Goal: Task Accomplishment & Management: Manage account settings

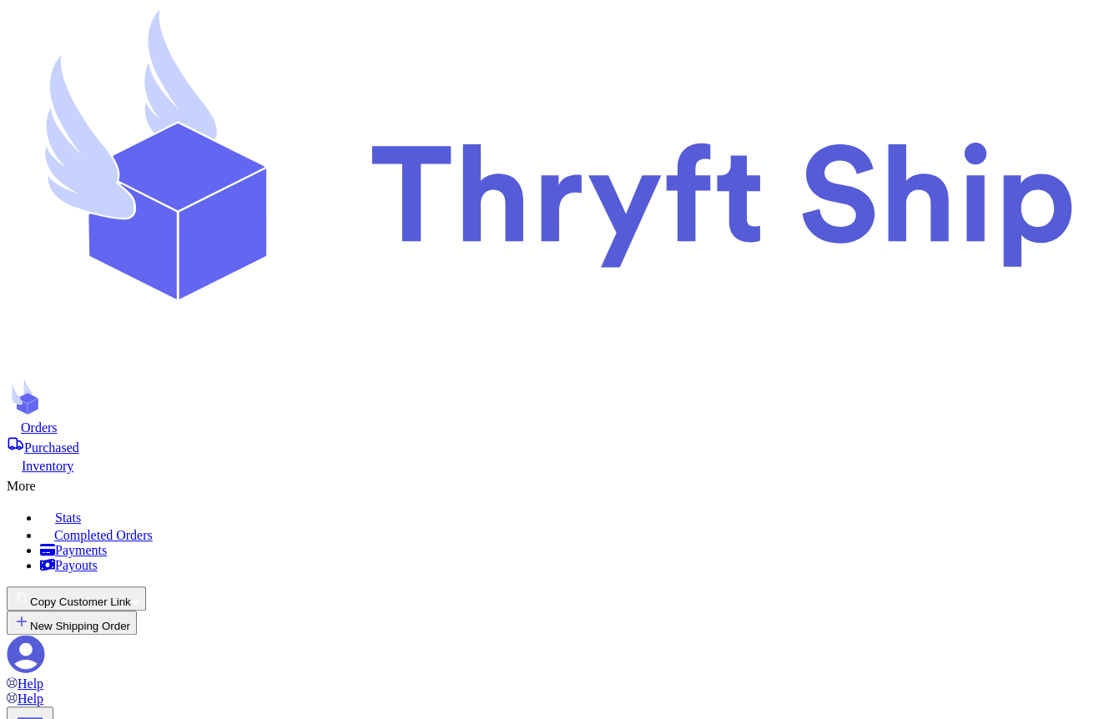
scroll to position [914, 0]
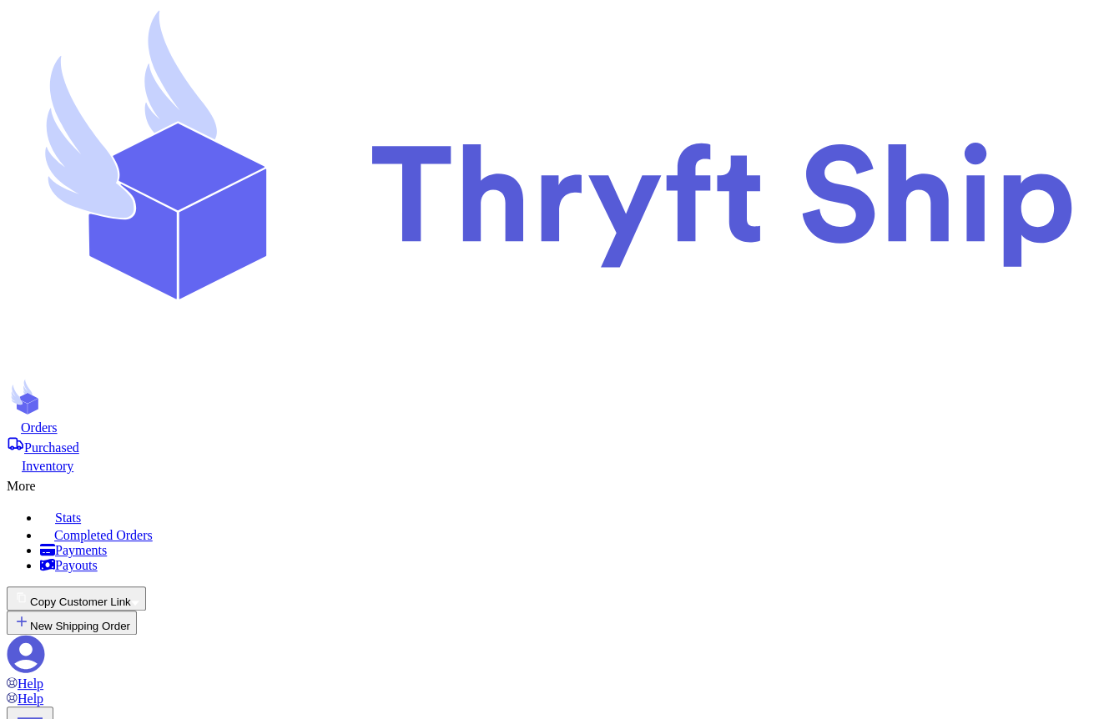
checkbox input "false"
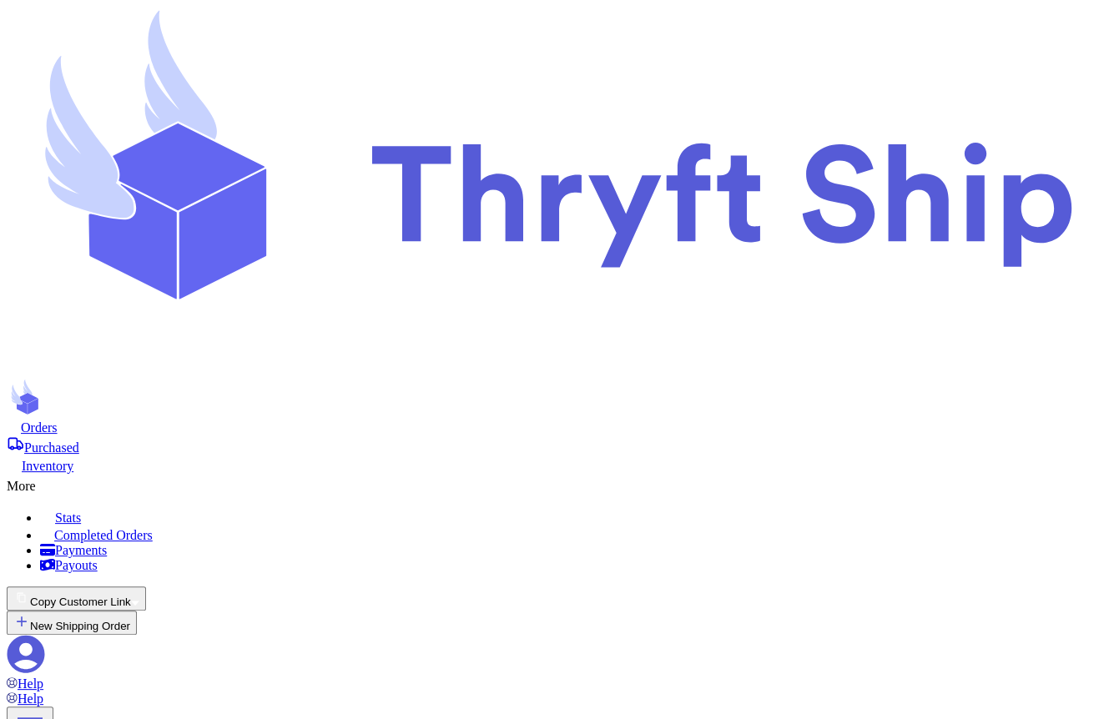
scroll to position [500, 0]
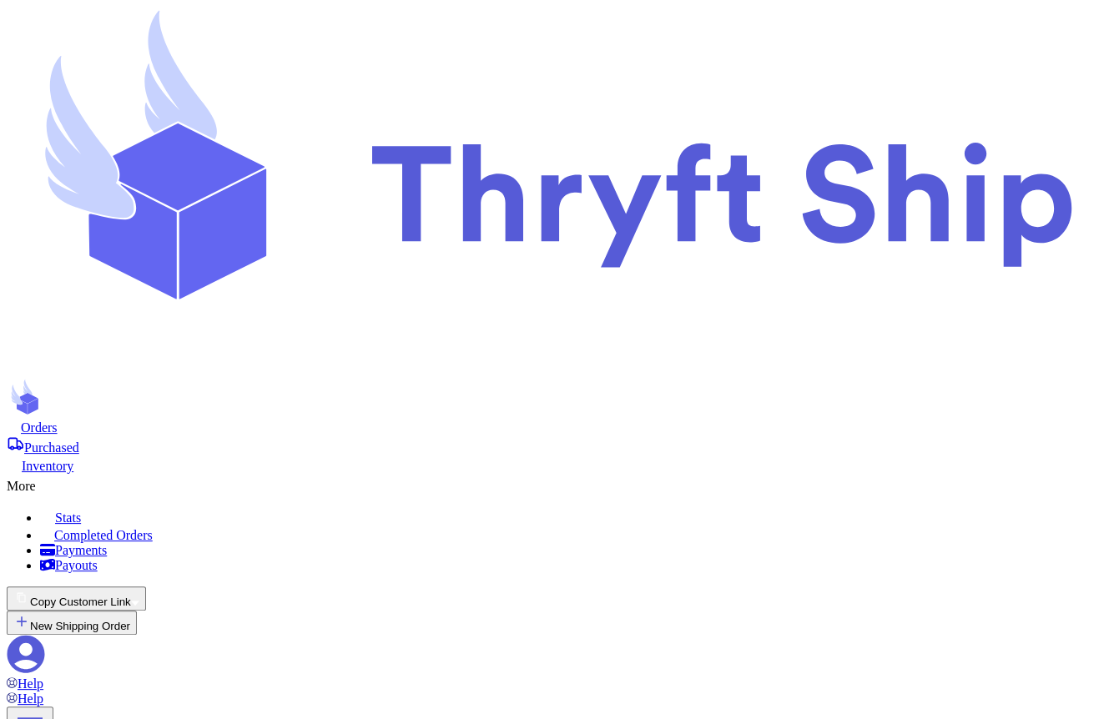
checkbox input "true"
click at [58, 420] on span "Orders" at bounding box center [39, 427] width 37 height 14
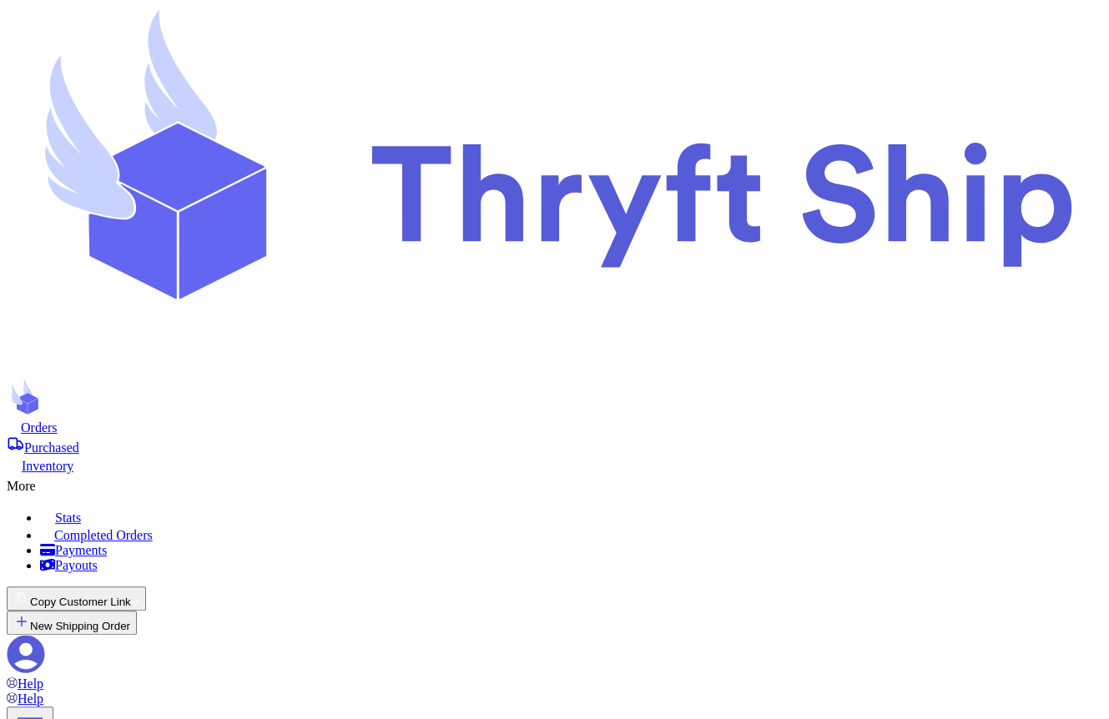
click at [146, 586] on button "Copy Customer Link" at bounding box center [76, 598] width 139 height 24
click at [101, 611] on button "🛒 Checkout link" at bounding box center [54, 620] width 94 height 18
click at [45, 635] on icon at bounding box center [26, 654] width 38 height 38
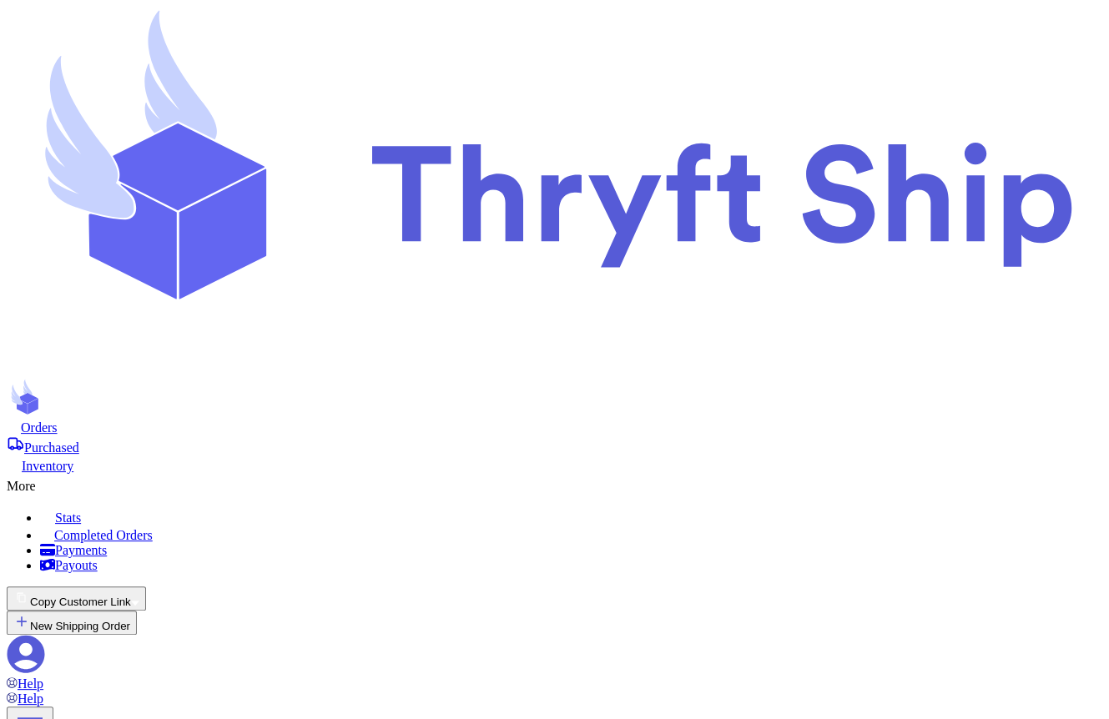
drag, startPoint x: 521, startPoint y: 427, endPoint x: 471, endPoint y: 427, distance: 49.2
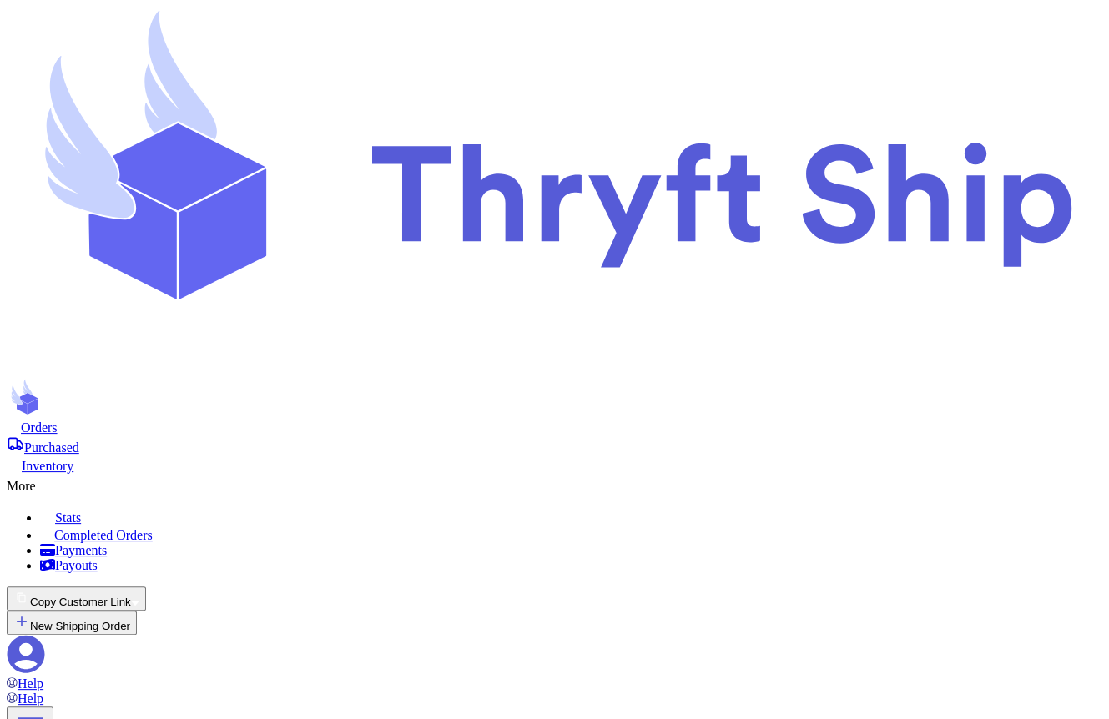
type input "1"
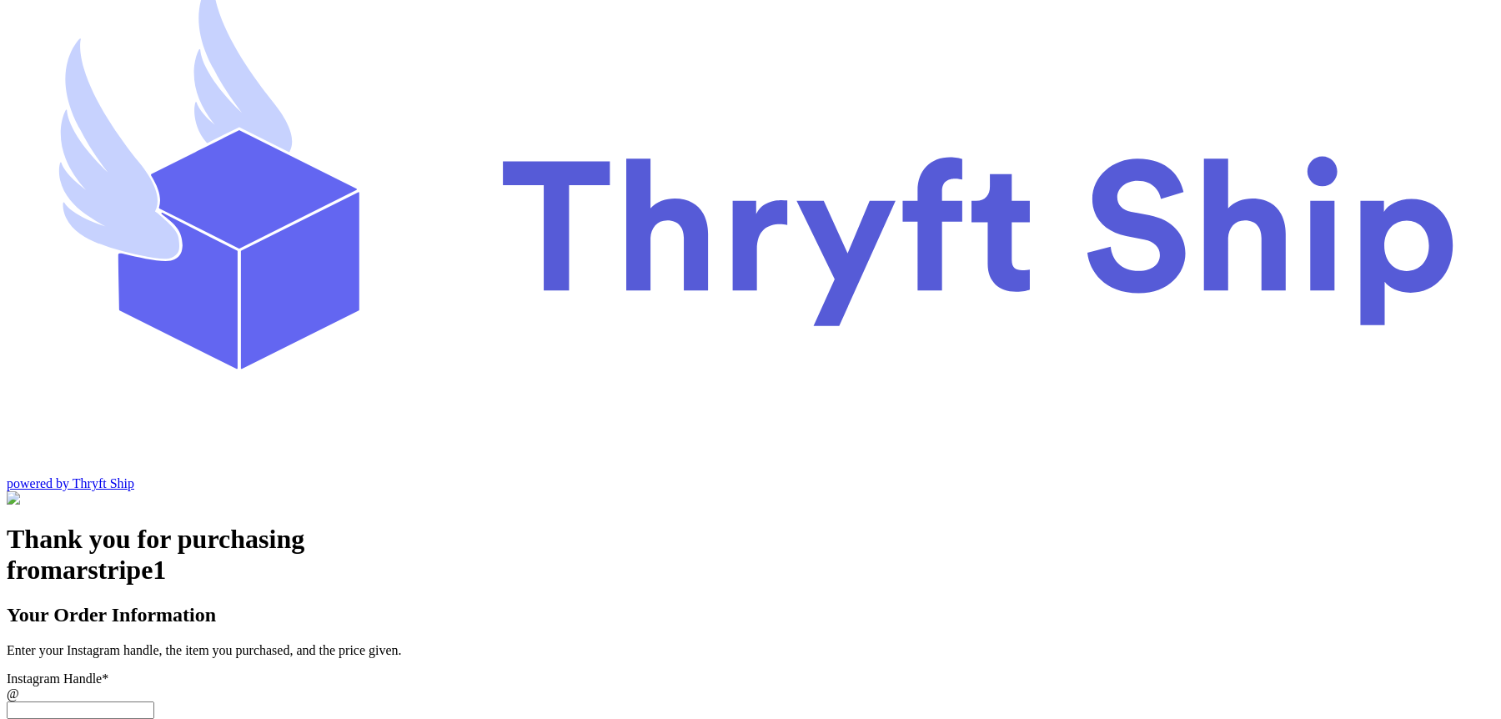
scroll to position [50, 0]
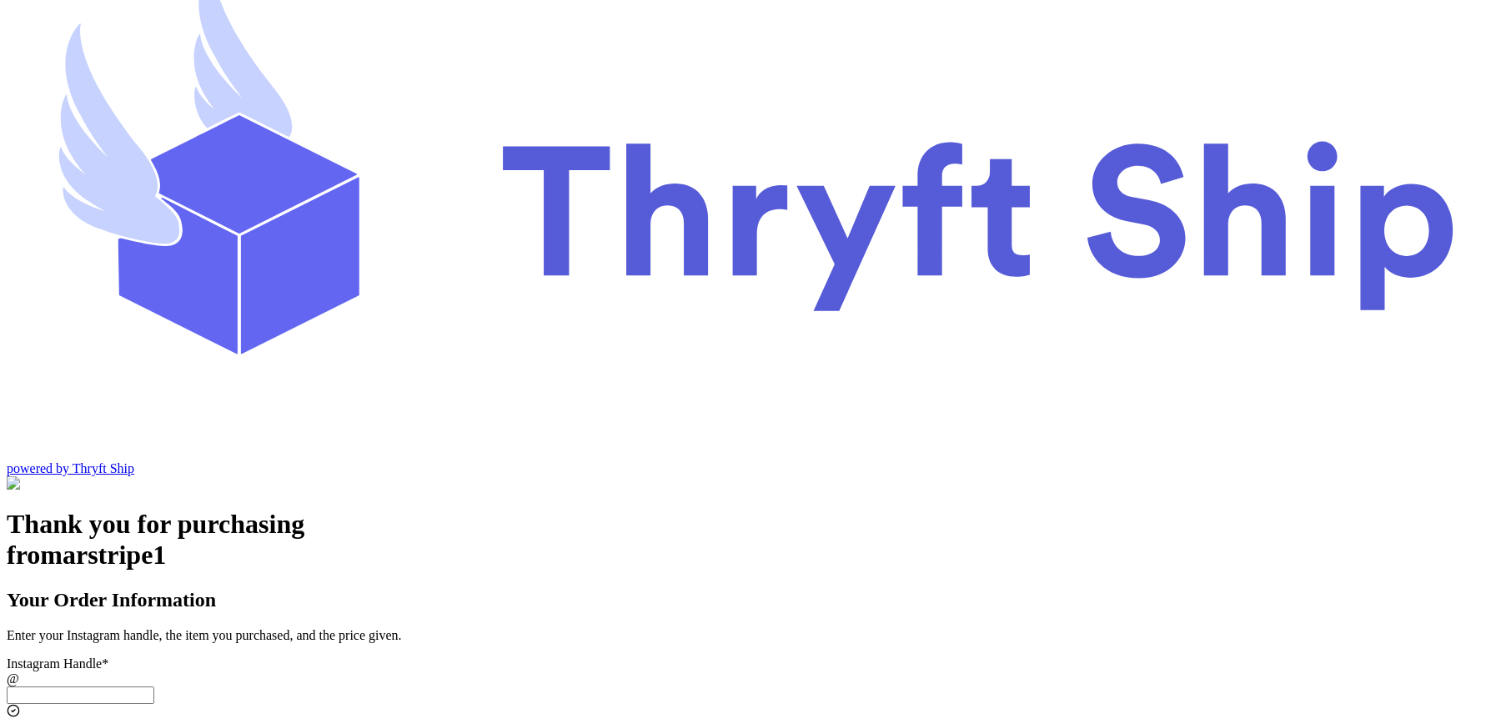
type input "10"
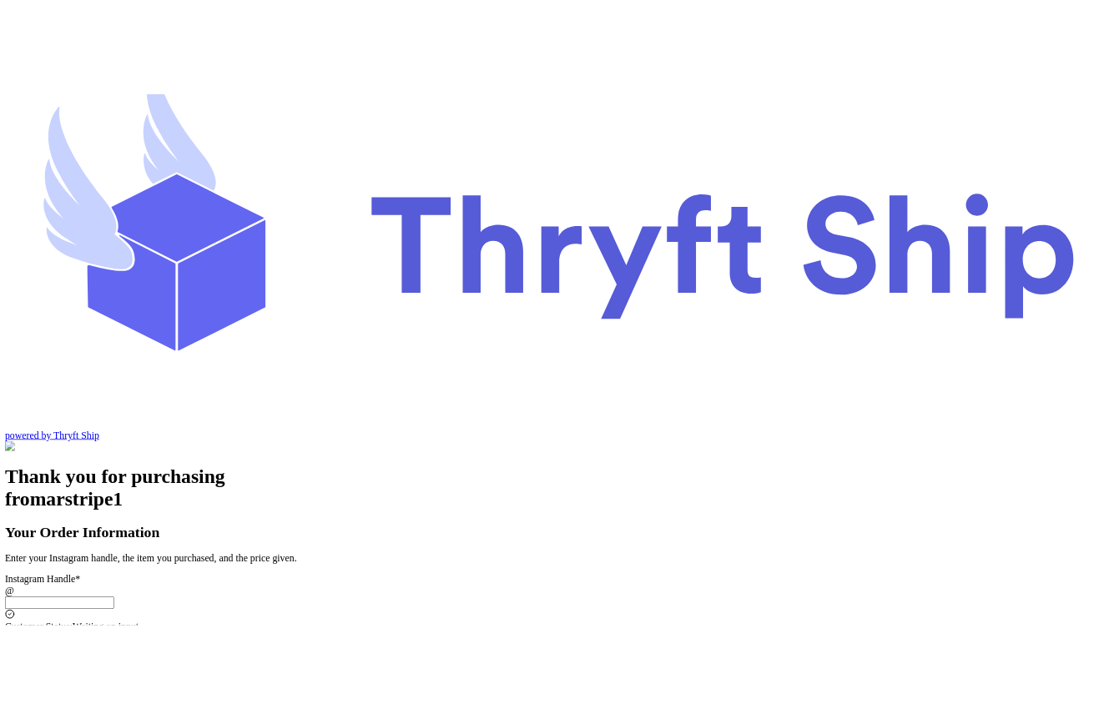
scroll to position [42, 0]
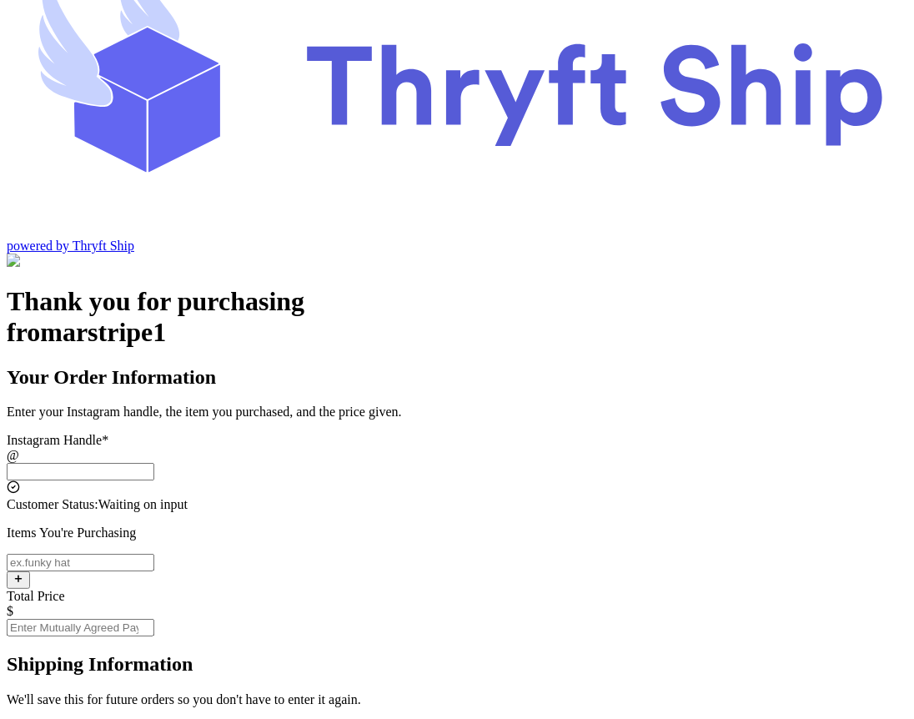
scroll to position [76, 0]
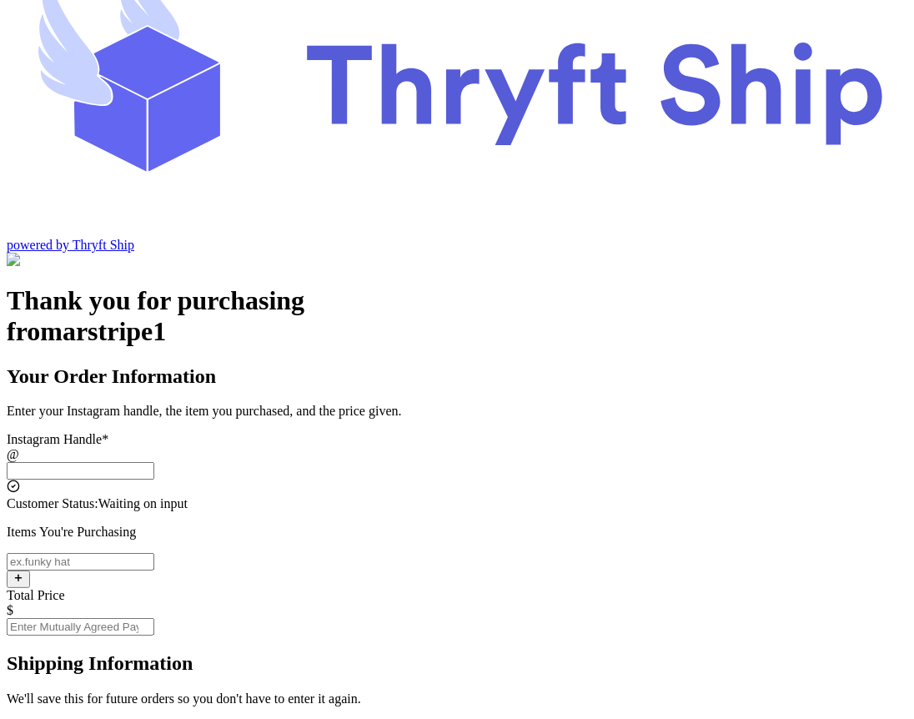
drag, startPoint x: 429, startPoint y: 474, endPoint x: 286, endPoint y: 464, distance: 143.0
copy h3 "You'll pay today:"
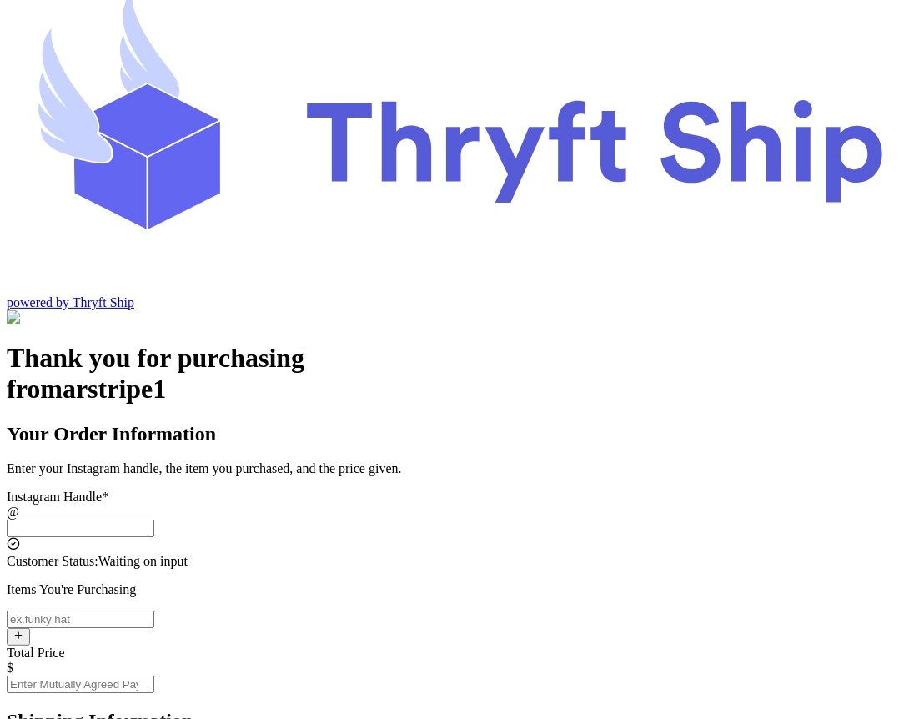
scroll to position [27, 0]
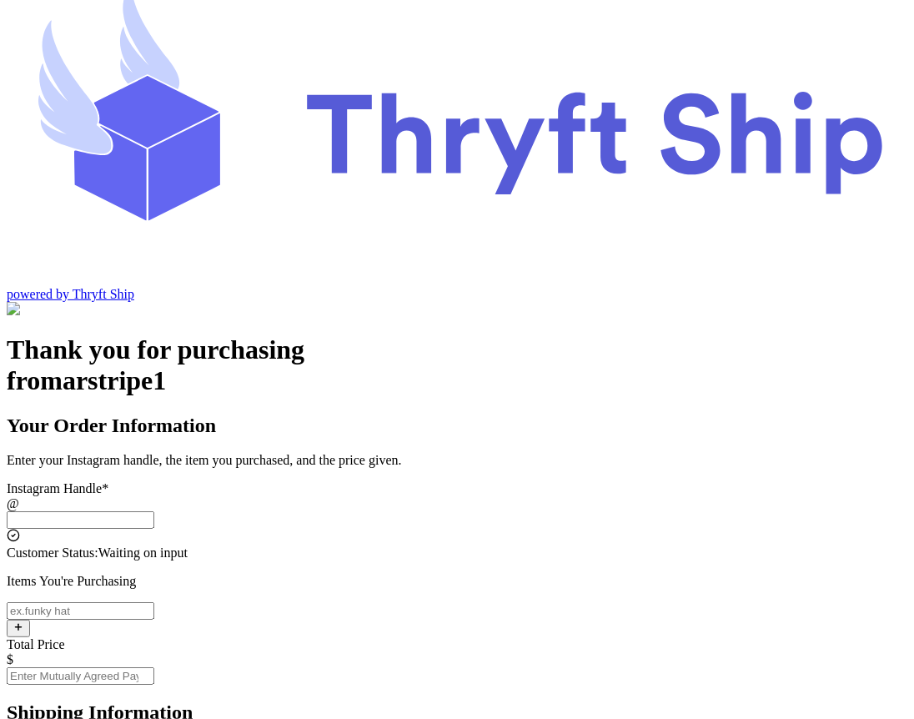
drag, startPoint x: 397, startPoint y: 592, endPoint x: 268, endPoint y: 594, distance: 129.3
copy p "New items Subtotal"
click at [154, 602] on input "Instagram Handle *" at bounding box center [81, 611] width 148 height 18
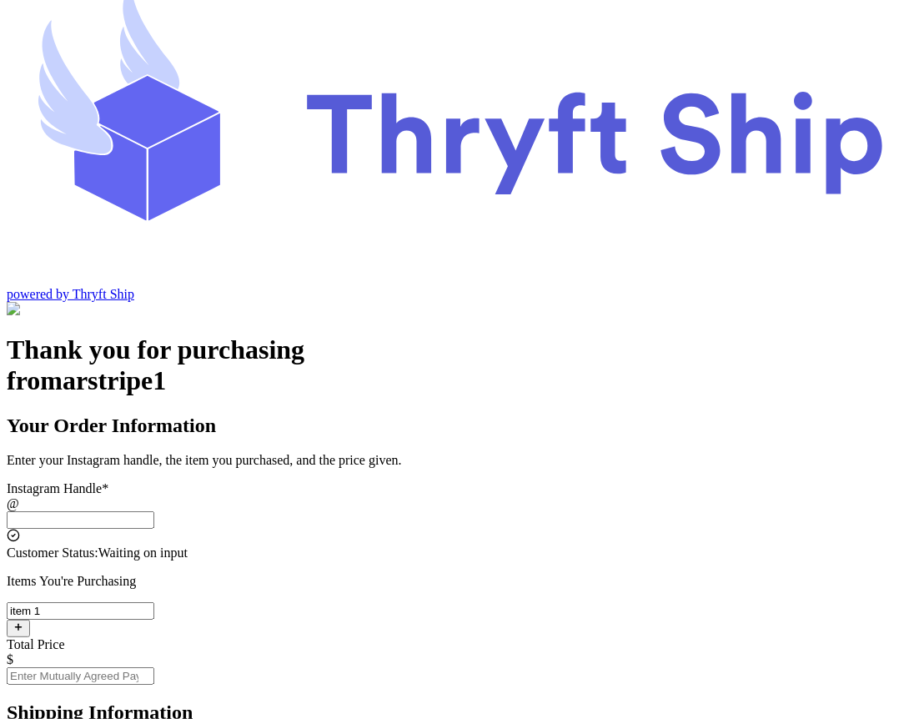
type input "item 1"
click at [154, 667] on input "Total Price" at bounding box center [81, 676] width 148 height 18
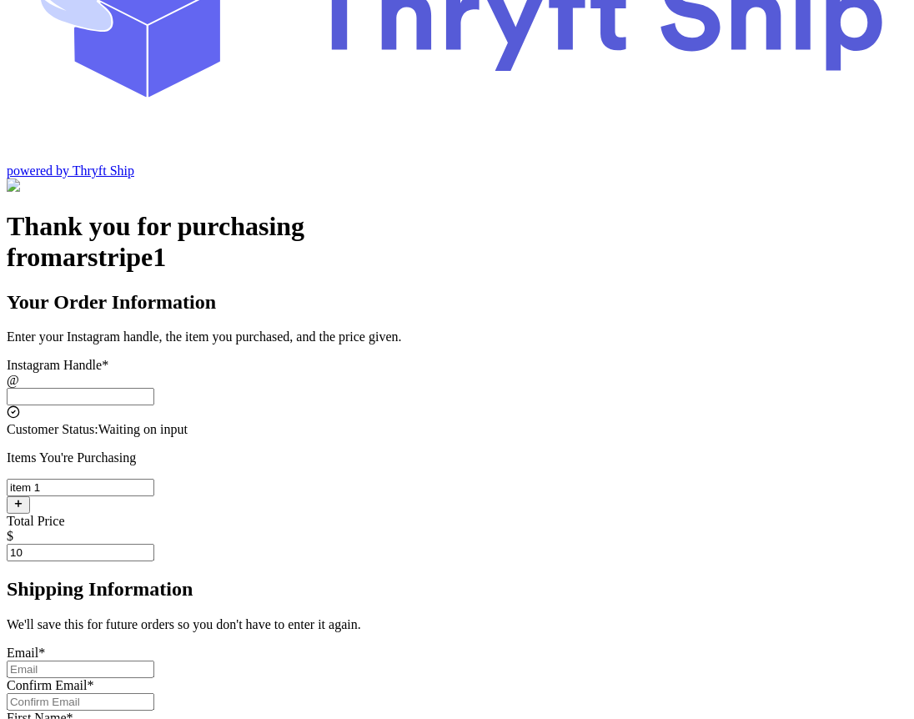
scroll to position [153, 0]
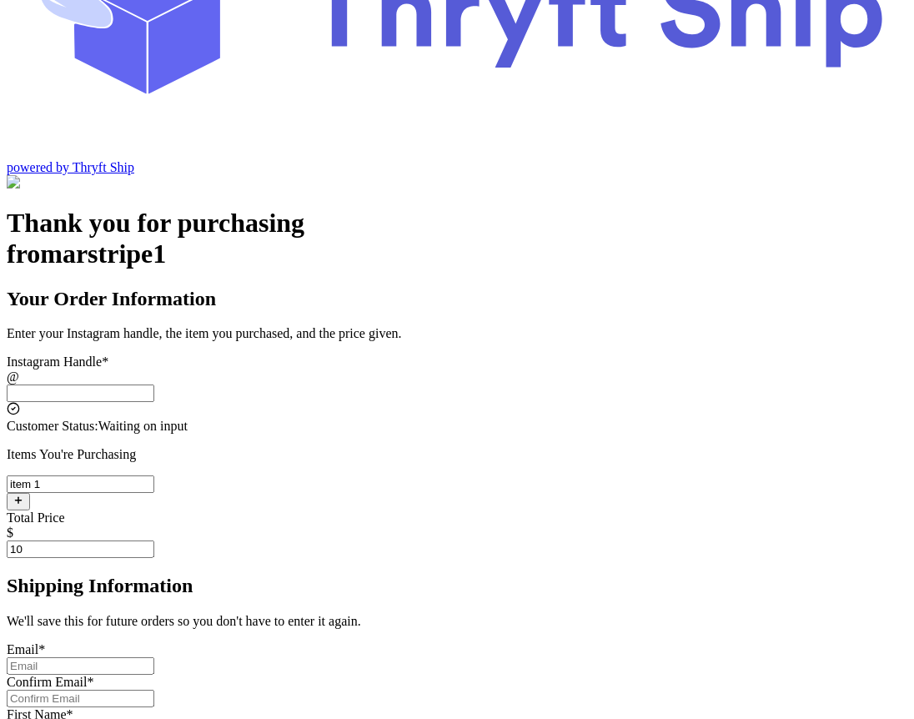
type input "10"
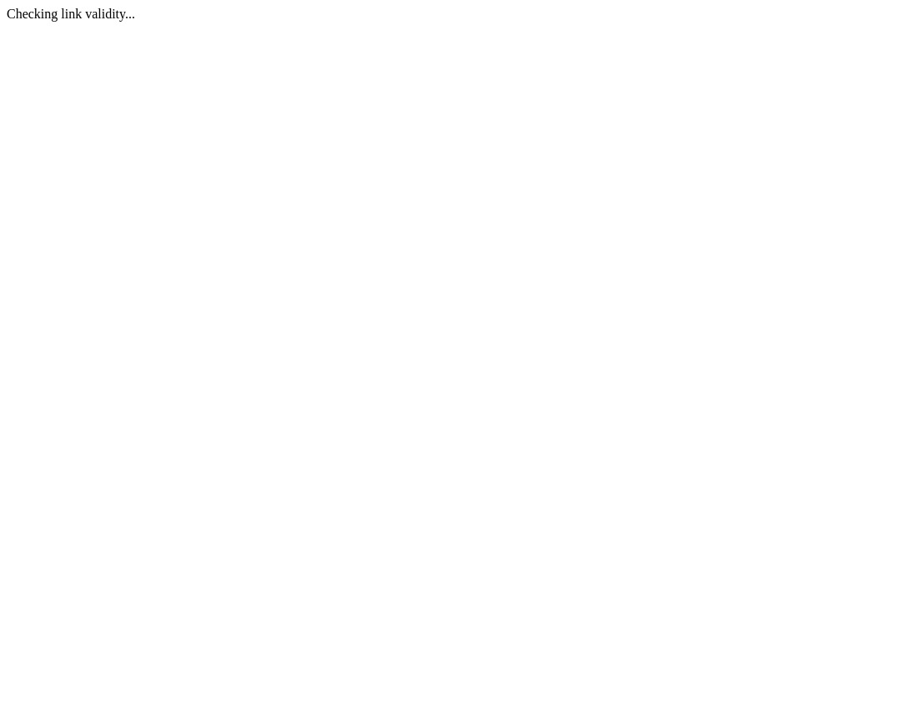
scroll to position [0, 0]
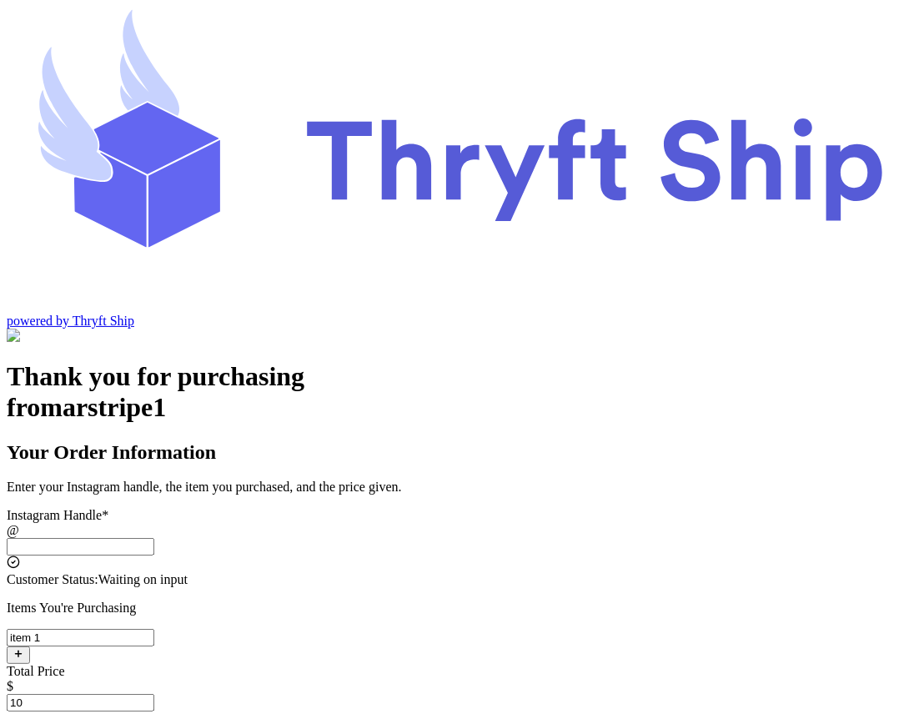
click at [154, 694] on input "10" at bounding box center [81, 703] width 148 height 18
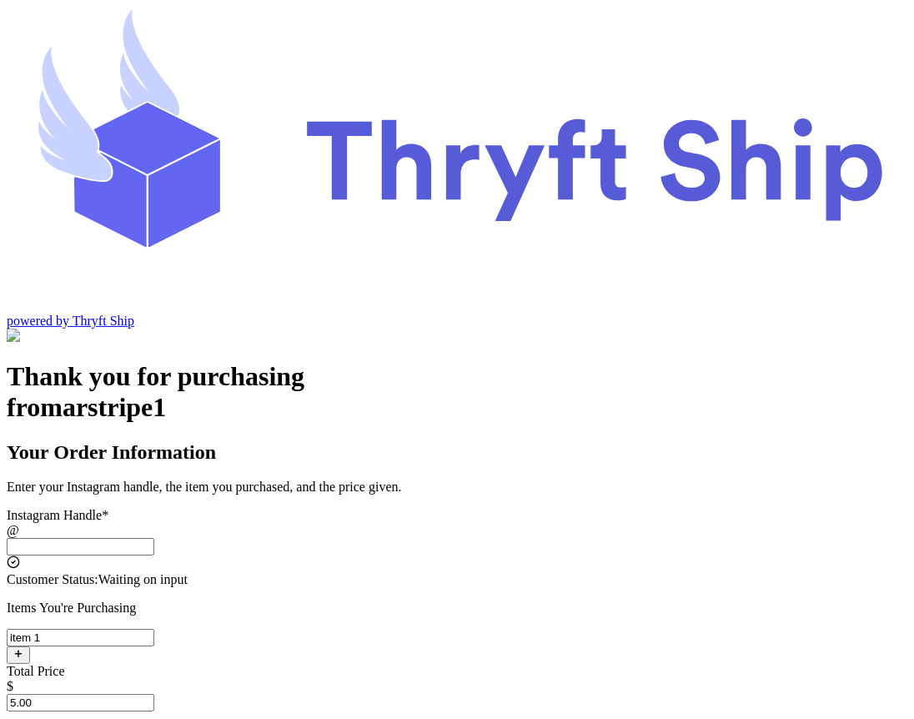
type input "5.00"
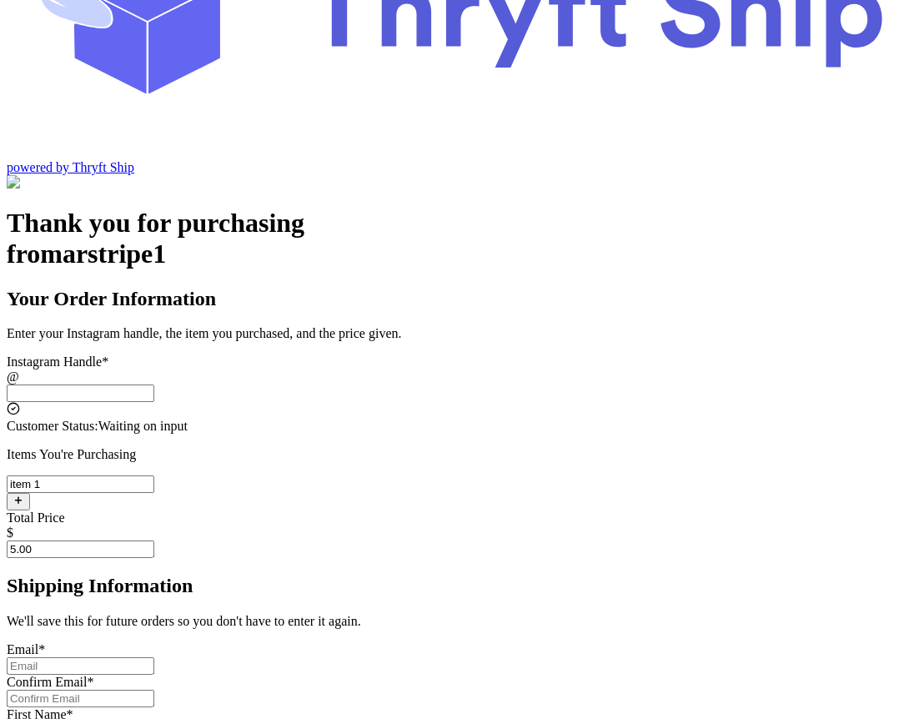
scroll to position [76, 0]
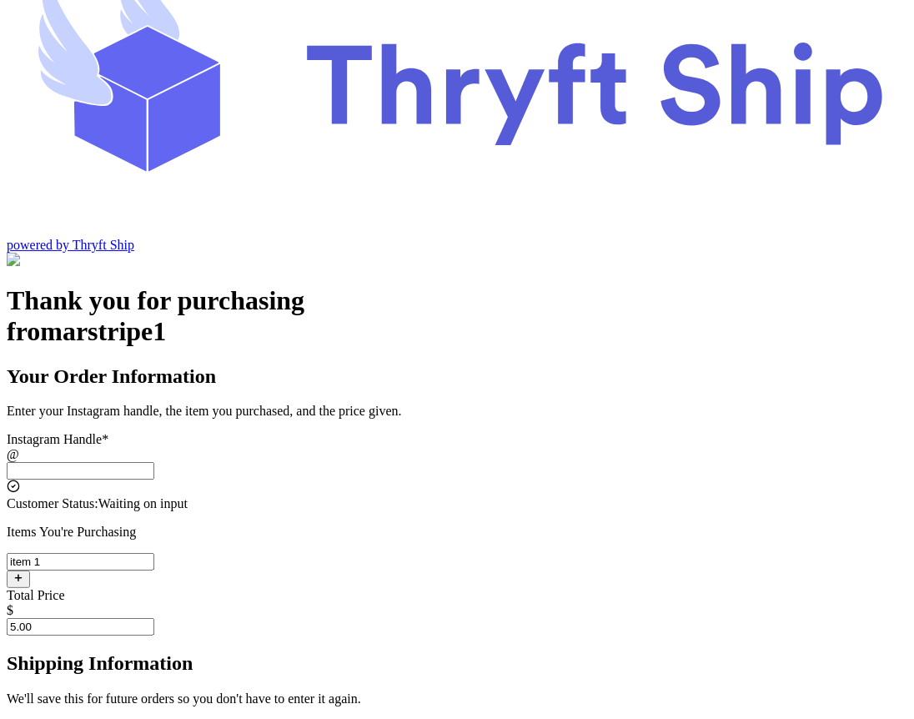
click at [154, 618] on input "5.00" at bounding box center [81, 627] width 148 height 18
type input "10"
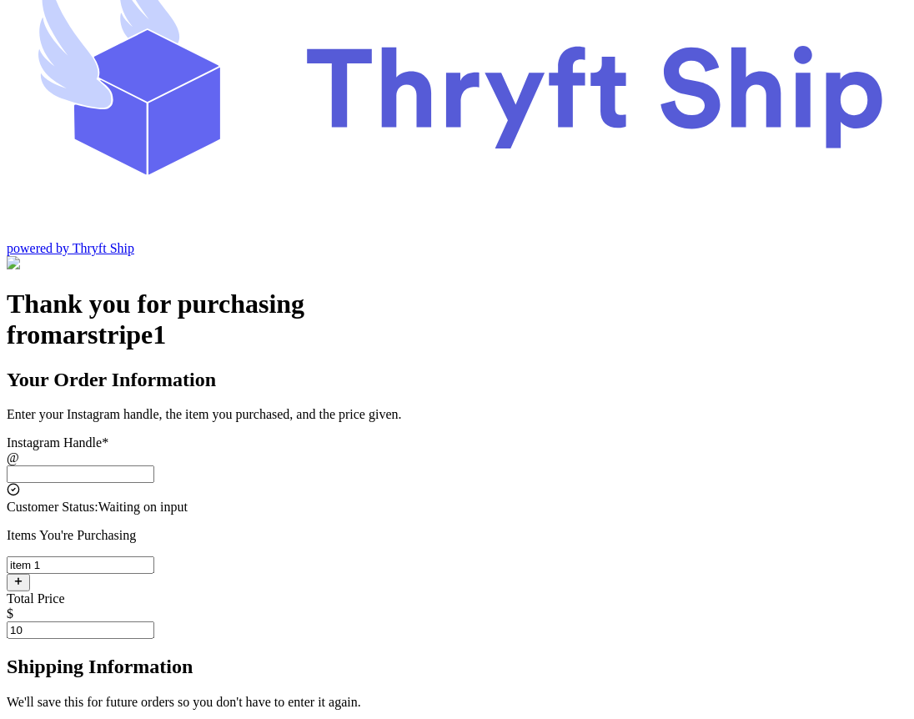
scroll to position [93, 0]
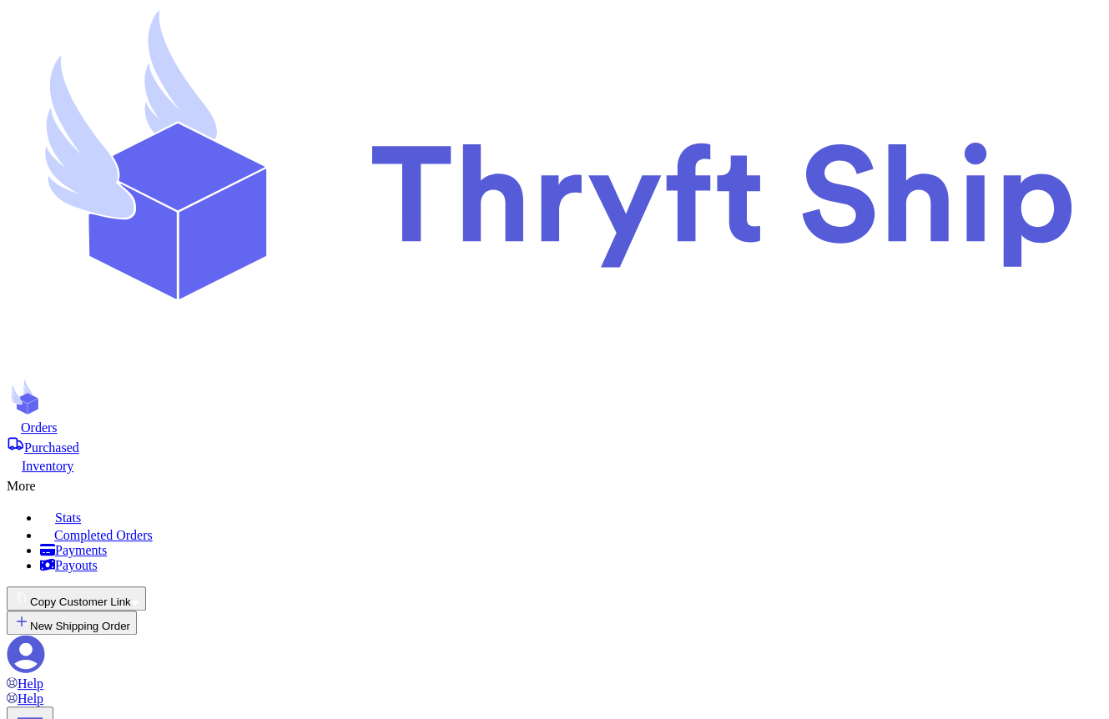
scroll to position [140, 0]
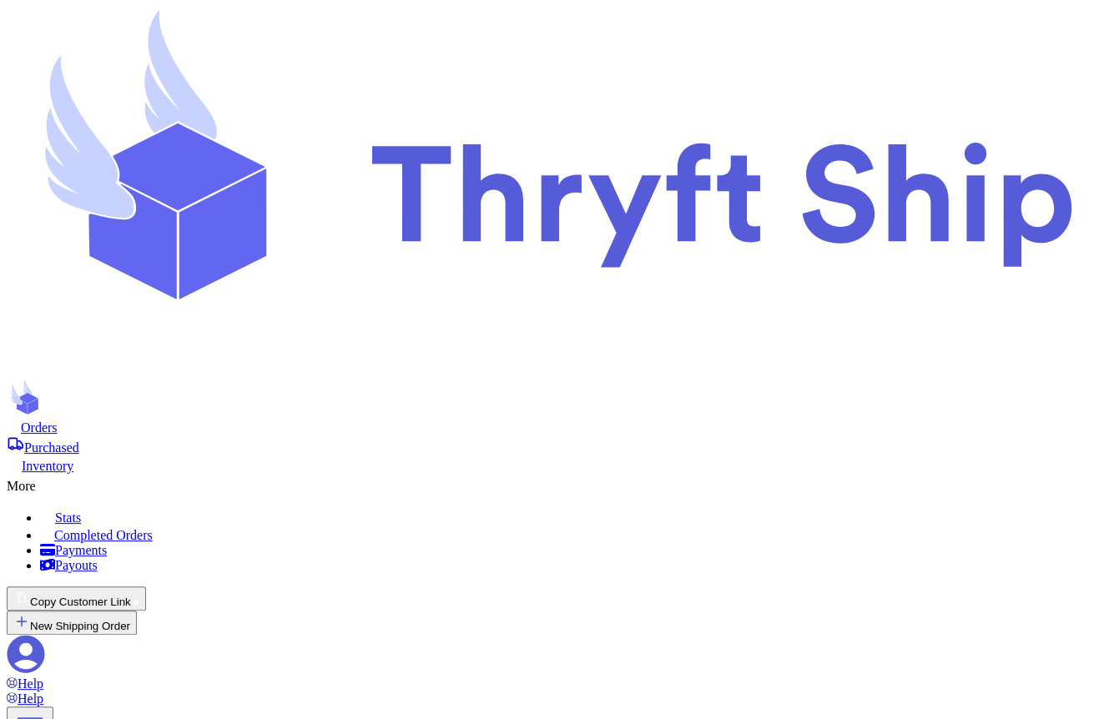
type input "5.00"
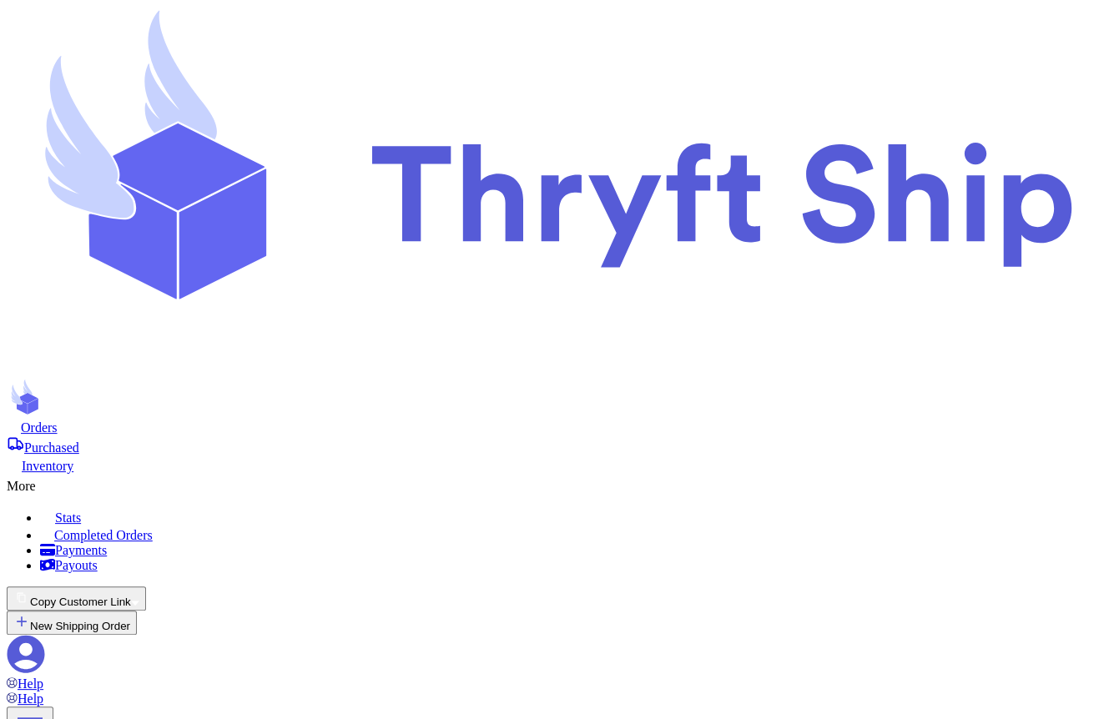
scroll to position [848, 0]
drag, startPoint x: 511, startPoint y: 419, endPoint x: 440, endPoint y: 423, distance: 71.9
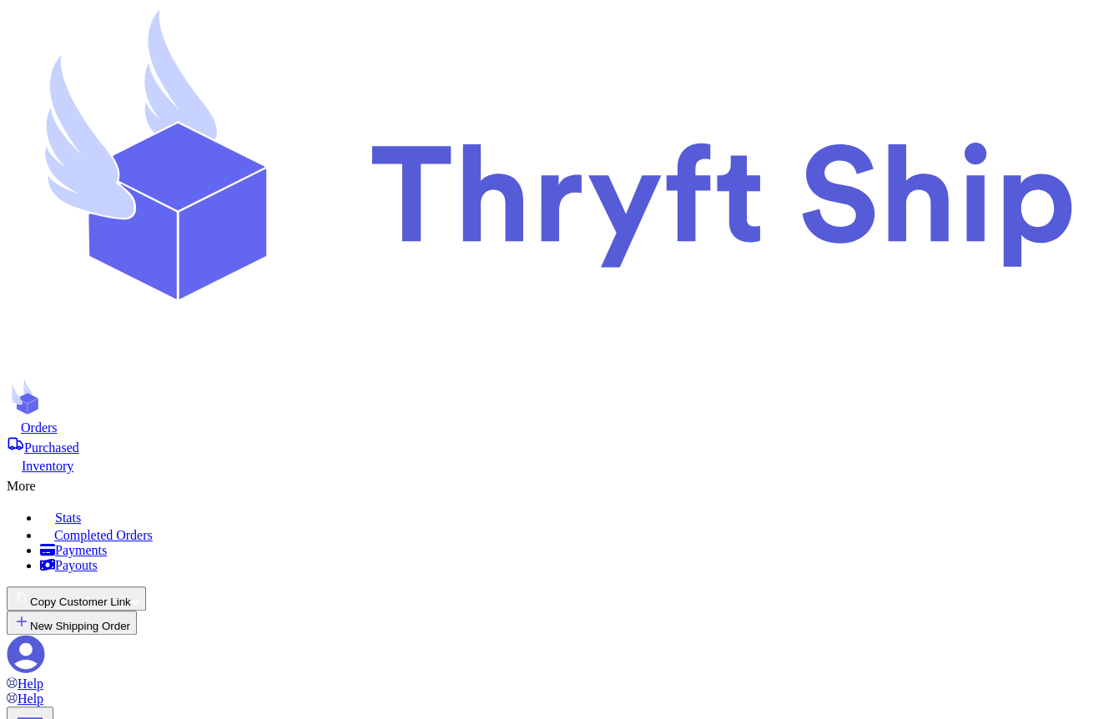
type input "1"
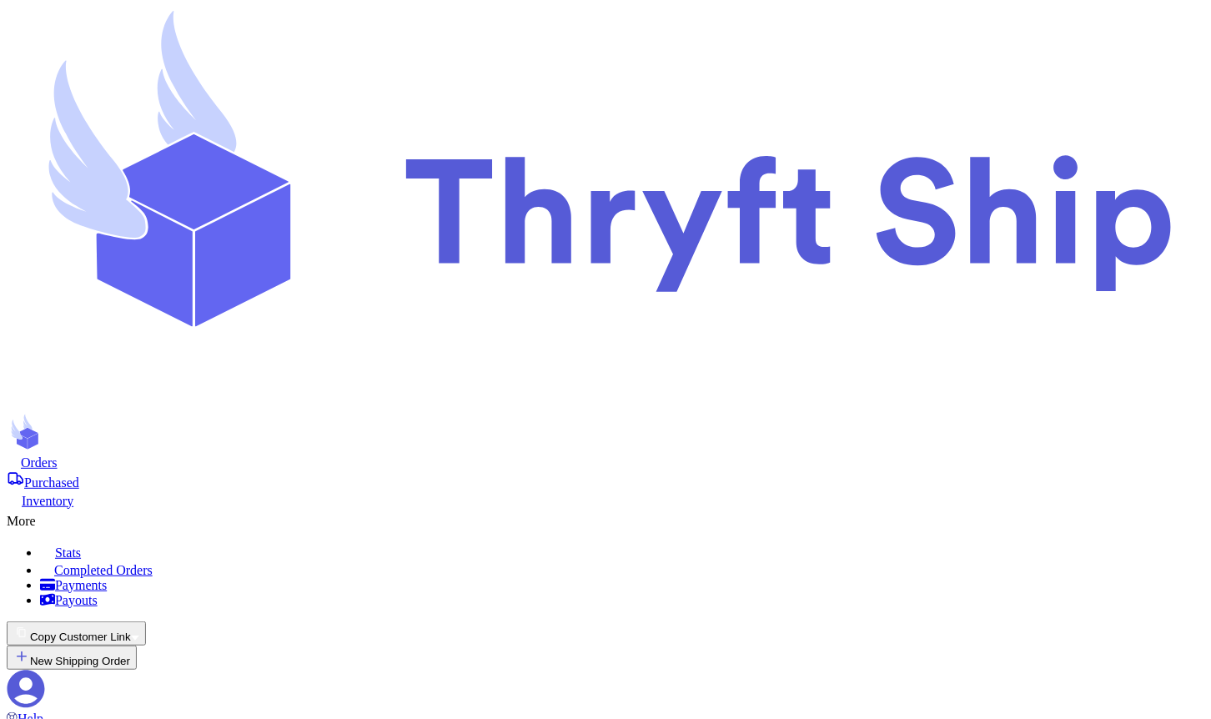
scroll to position [936, 0]
drag, startPoint x: 541, startPoint y: 295, endPoint x: 488, endPoint y: 297, distance: 52.6
type input "1"
type input "5"
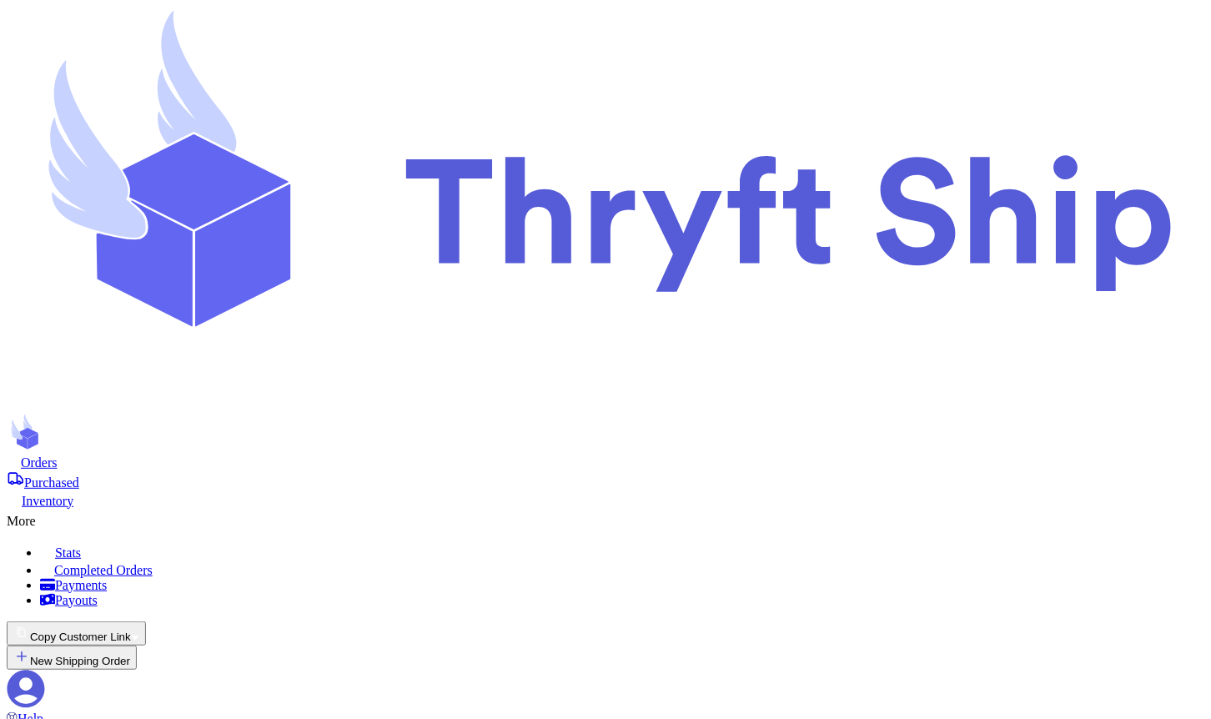
scroll to position [794, 0]
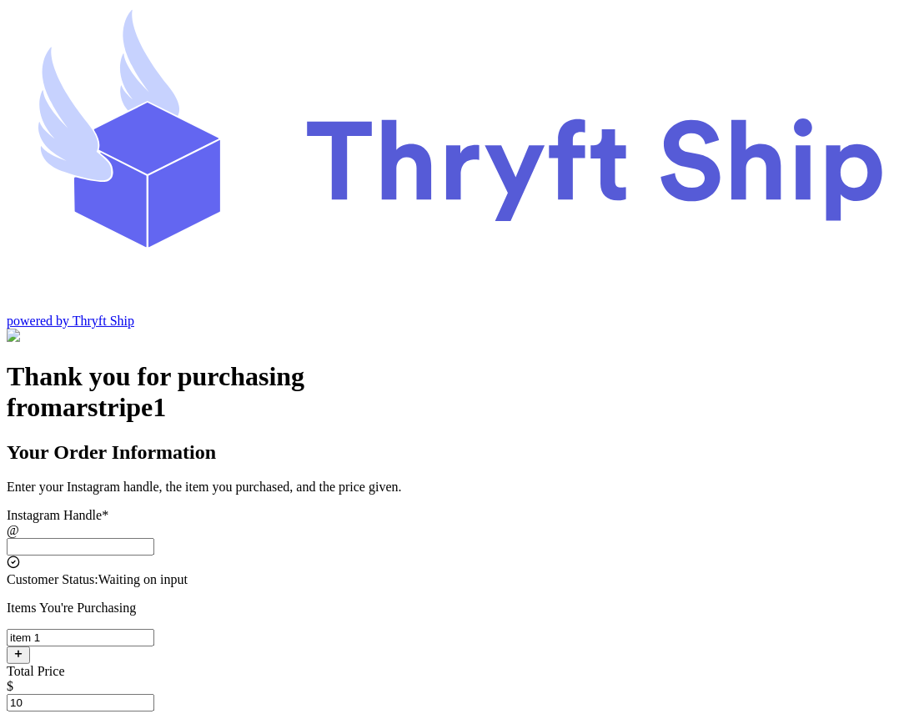
click at [154, 694] on input "Total Price" at bounding box center [81, 703] width 148 height 18
type input "10"
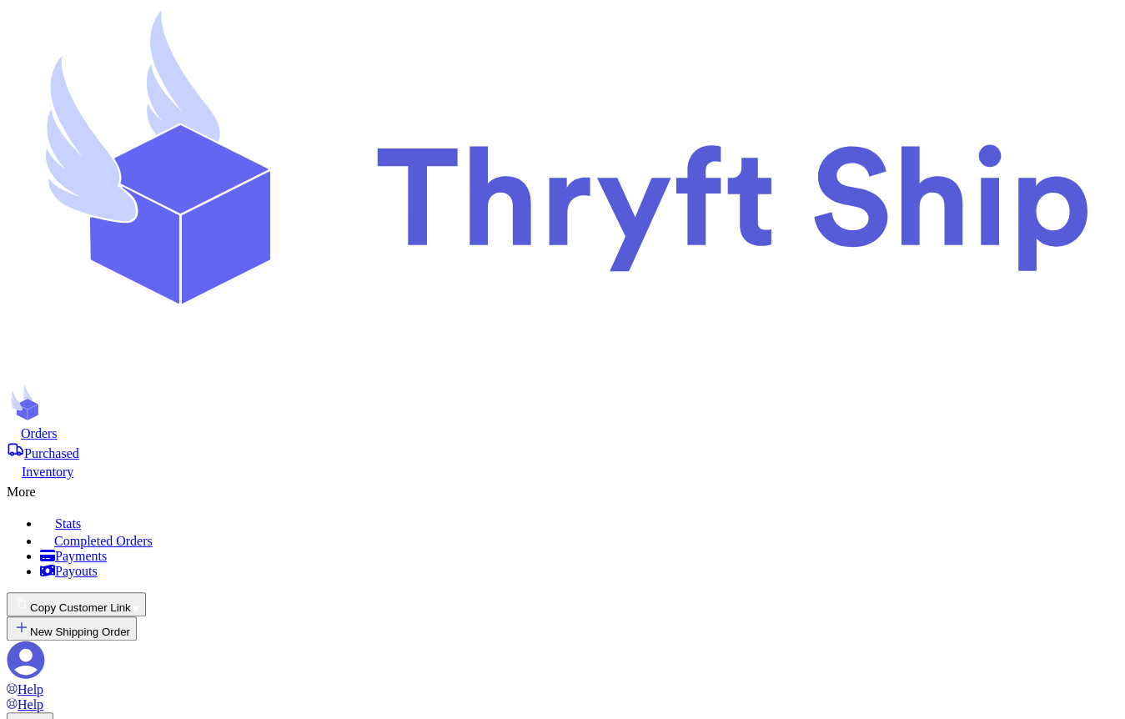
scroll to position [168, 0]
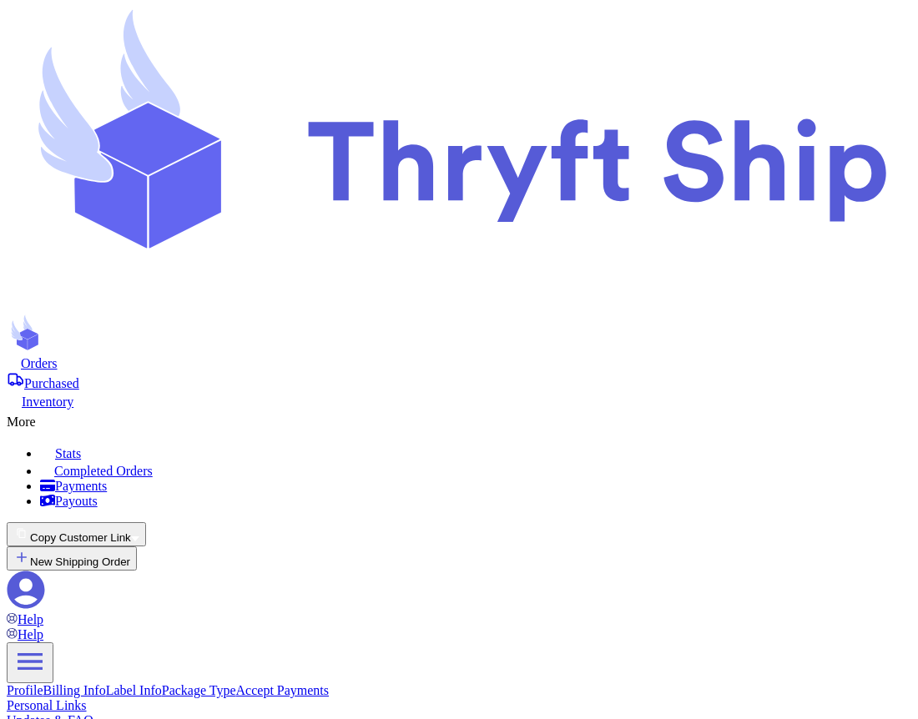
scroll to position [802, 0]
click at [45, 571] on icon at bounding box center [26, 590] width 38 height 38
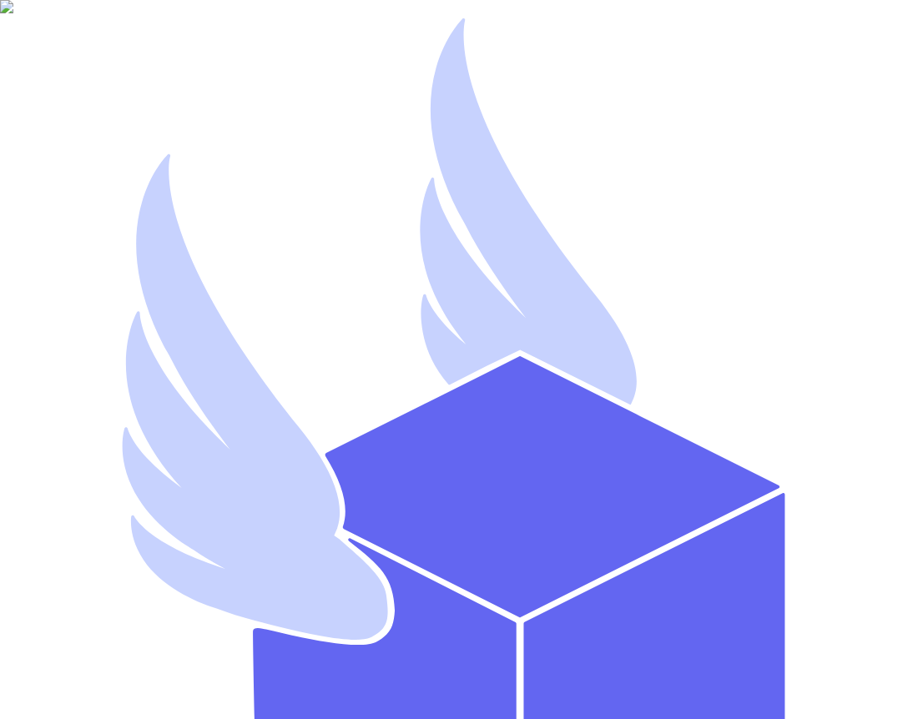
type input "[EMAIL_ADDRESS][DOMAIN_NAME]"
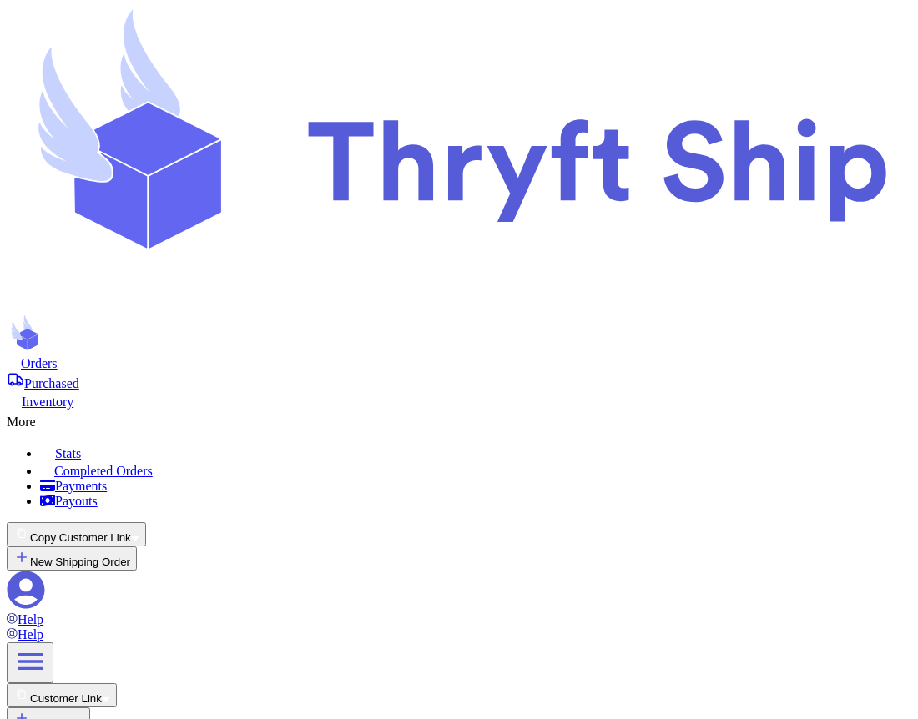
click at [45, 571] on icon at bounding box center [27, 590] width 38 height 38
click at [236, 683] on link "Accept Payments" at bounding box center [282, 690] width 93 height 14
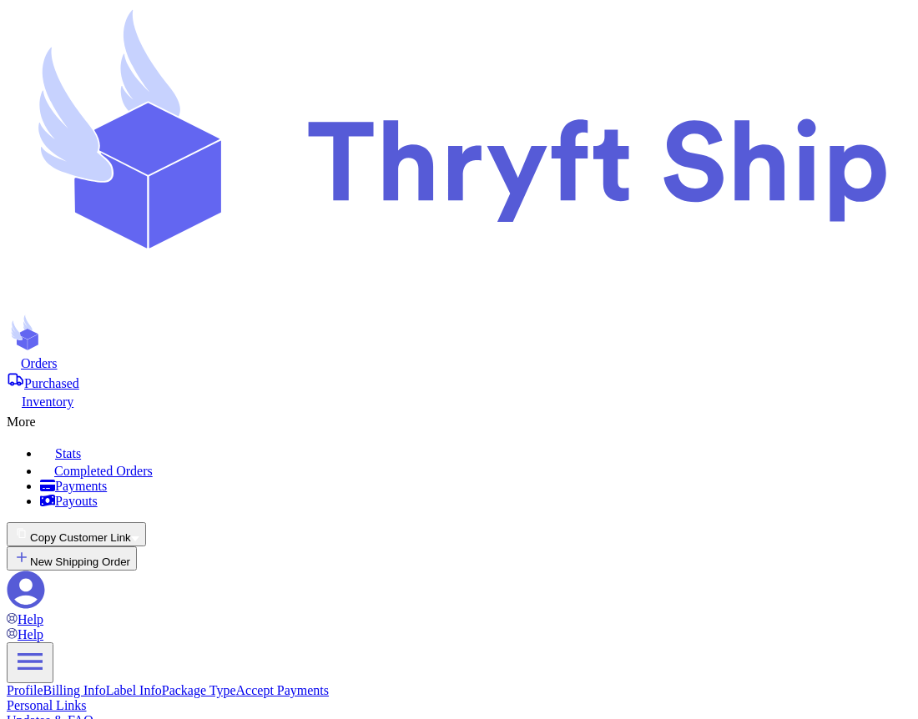
checkbox input "true"
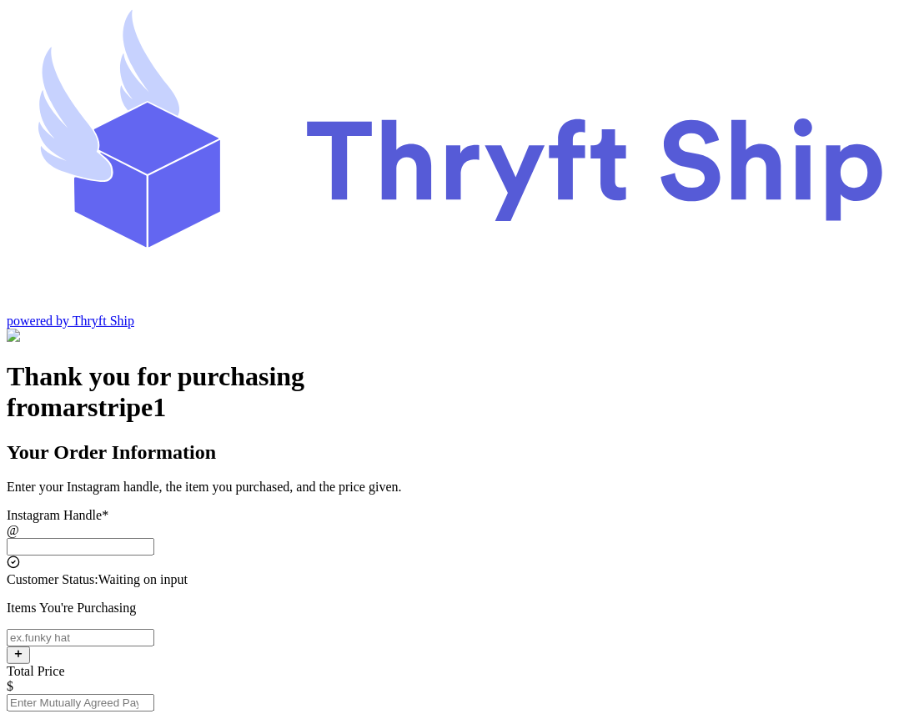
click at [154, 694] on input "Total Price" at bounding box center [81, 703] width 148 height 18
type input "10"
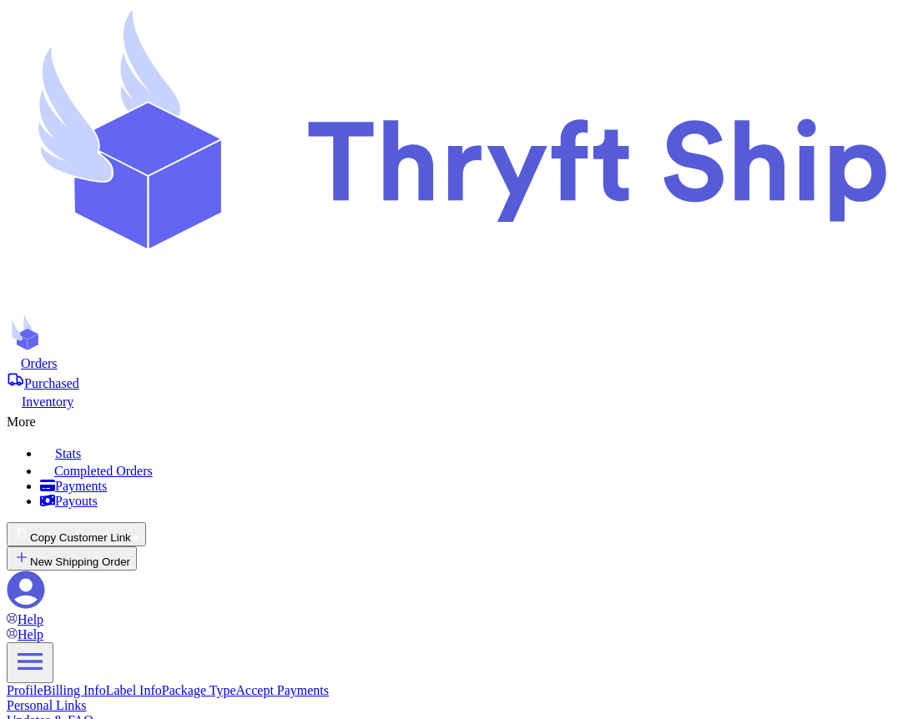
scroll to position [348, 0]
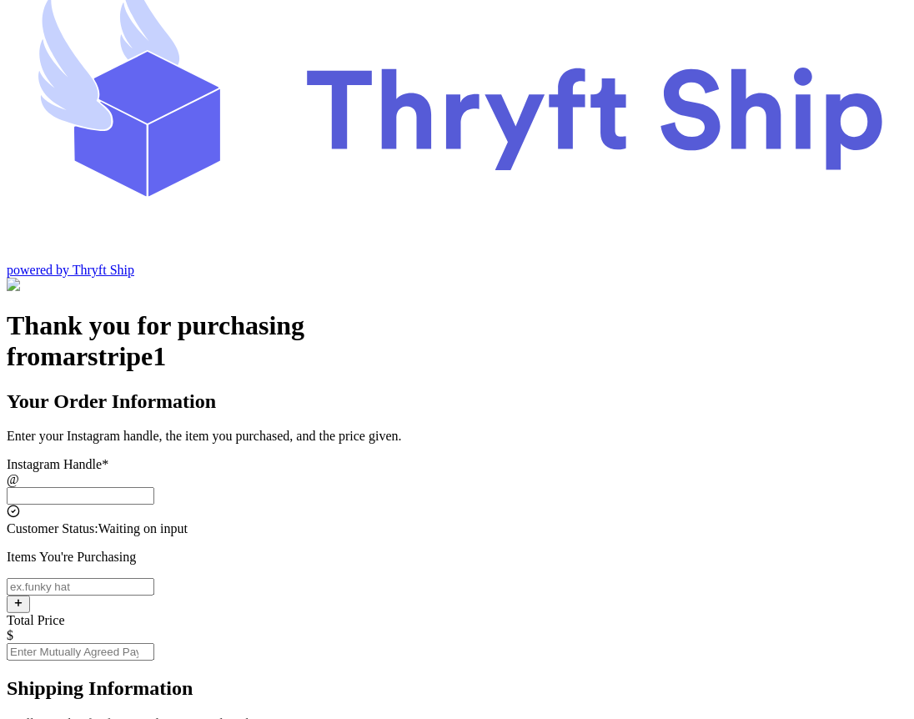
scroll to position [76, 0]
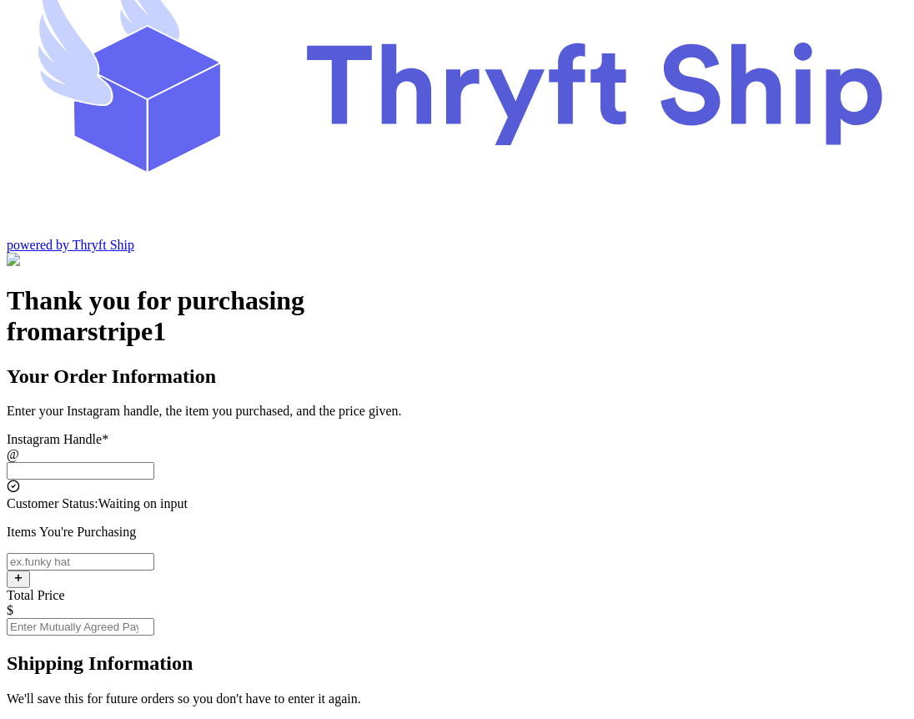
click at [154, 618] on input "Total Price" at bounding box center [81, 627] width 148 height 18
type input "10"
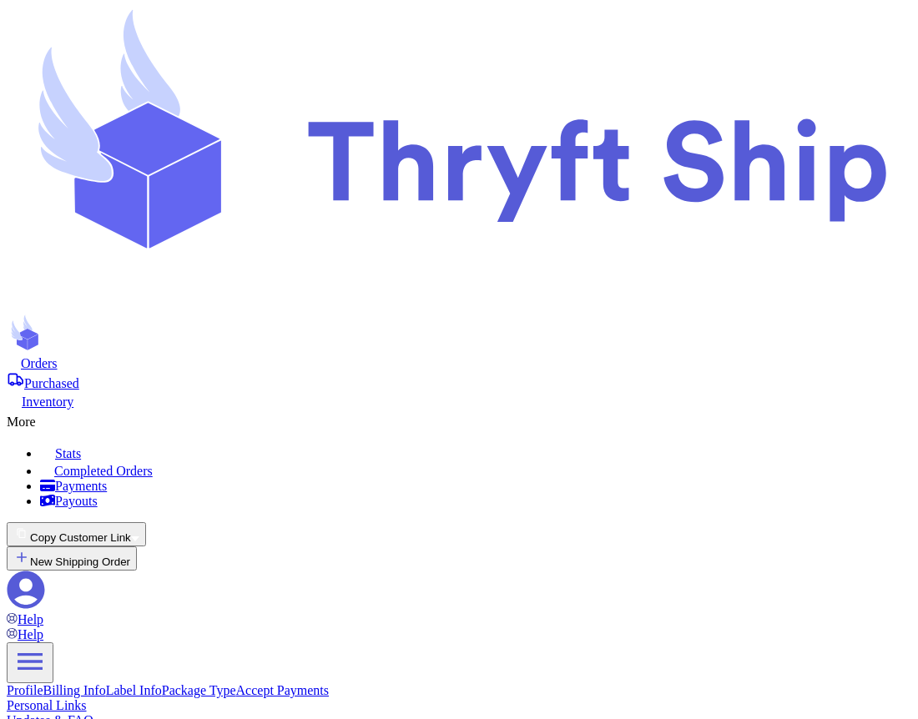
checkbox input "true"
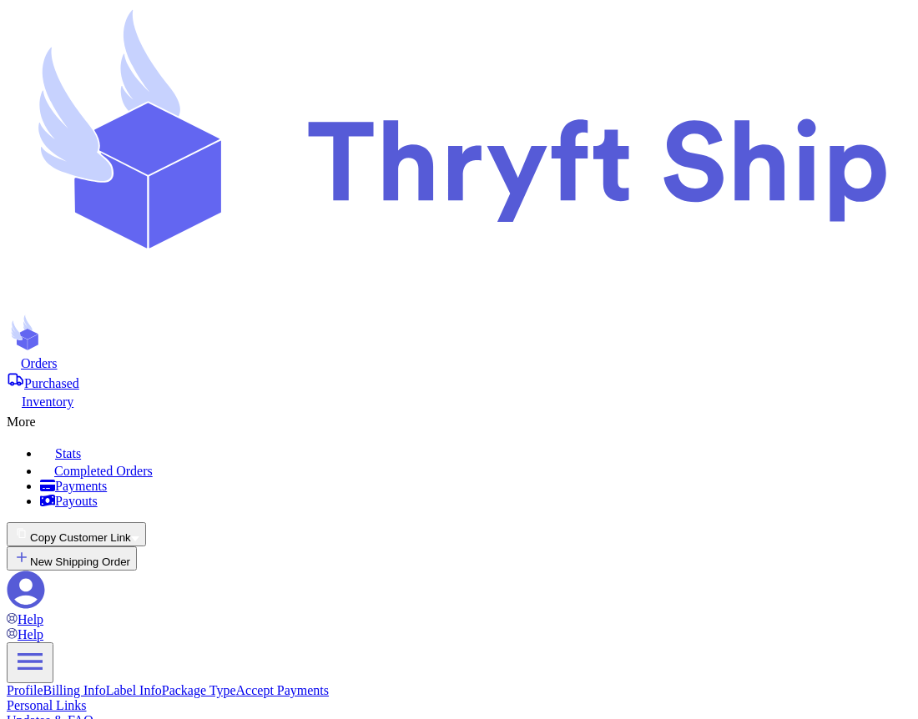
scroll to position [924, 0]
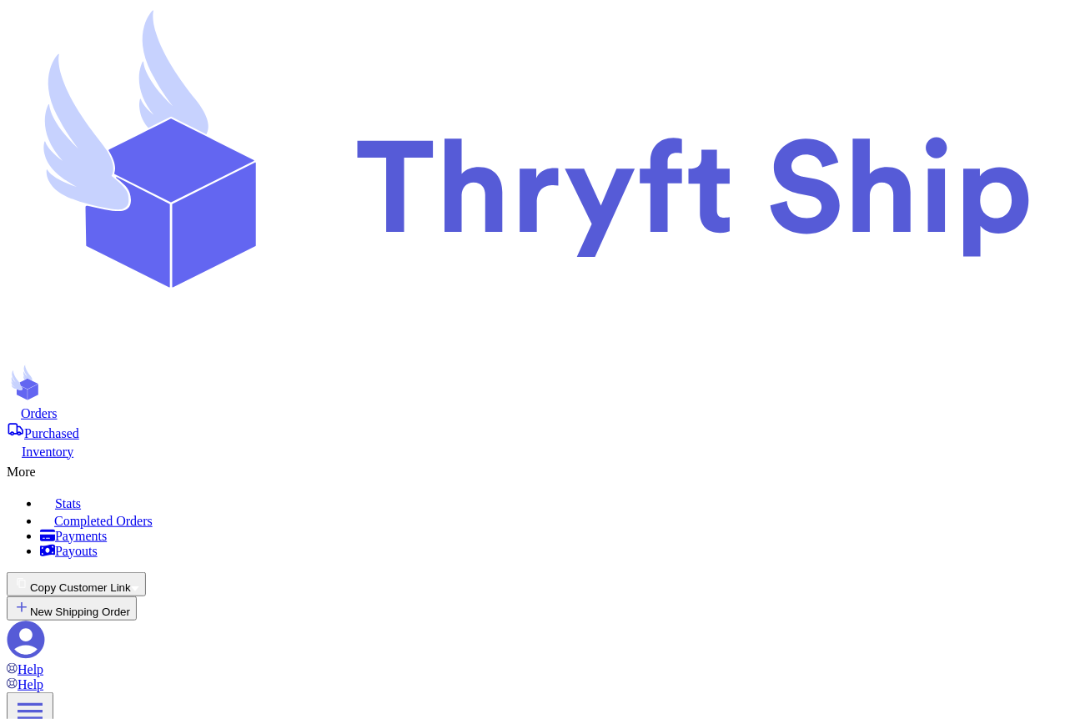
scroll to position [684, 0]
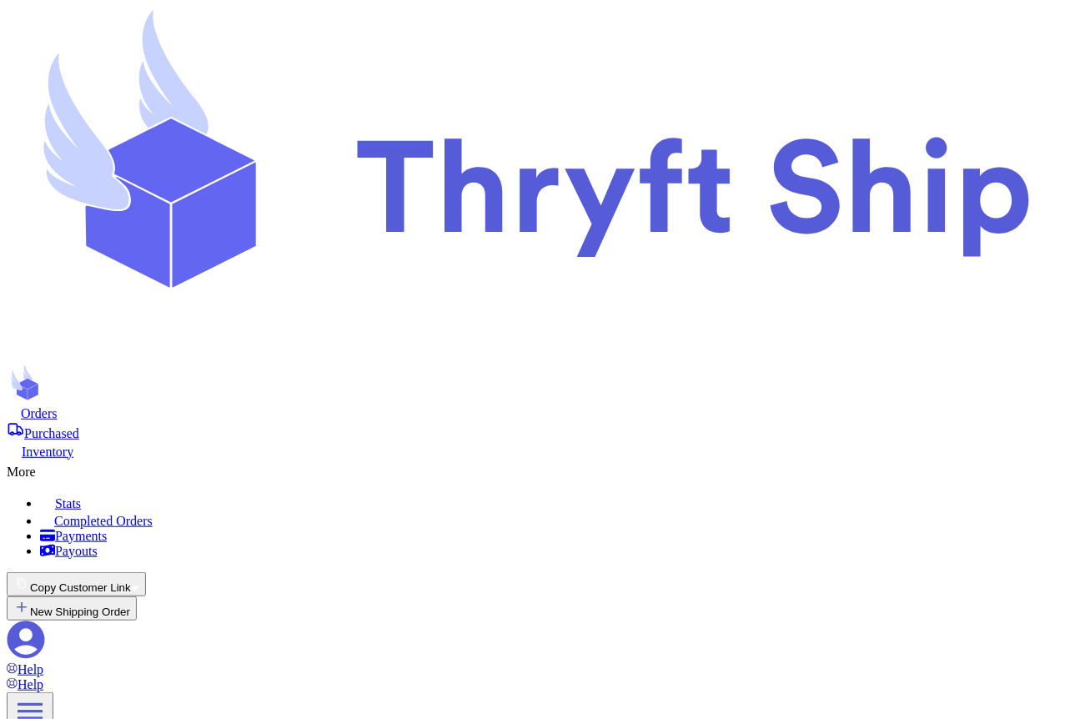
checkbox input "false"
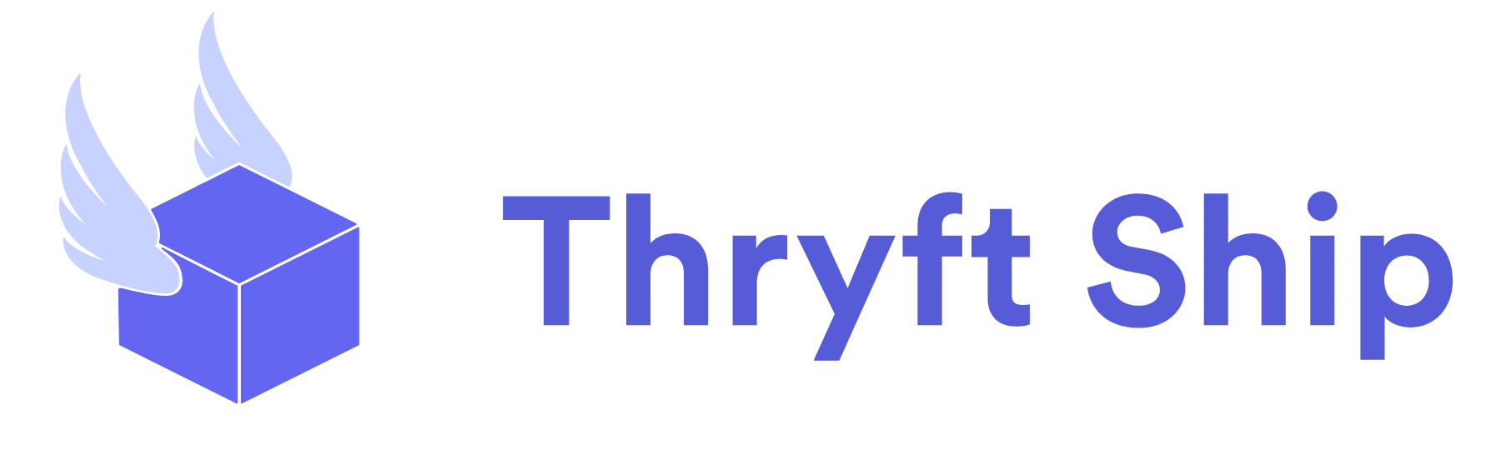
scroll to position [958, 0]
type input "."
type input "0"
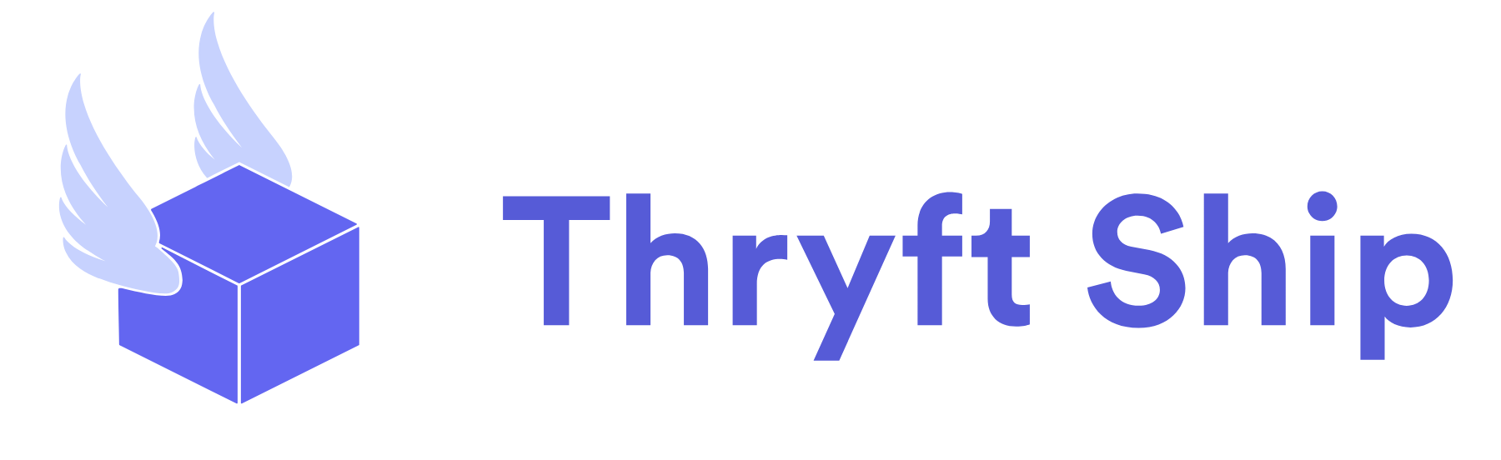
scroll to position [831, 0]
type input "1"
type input "0"
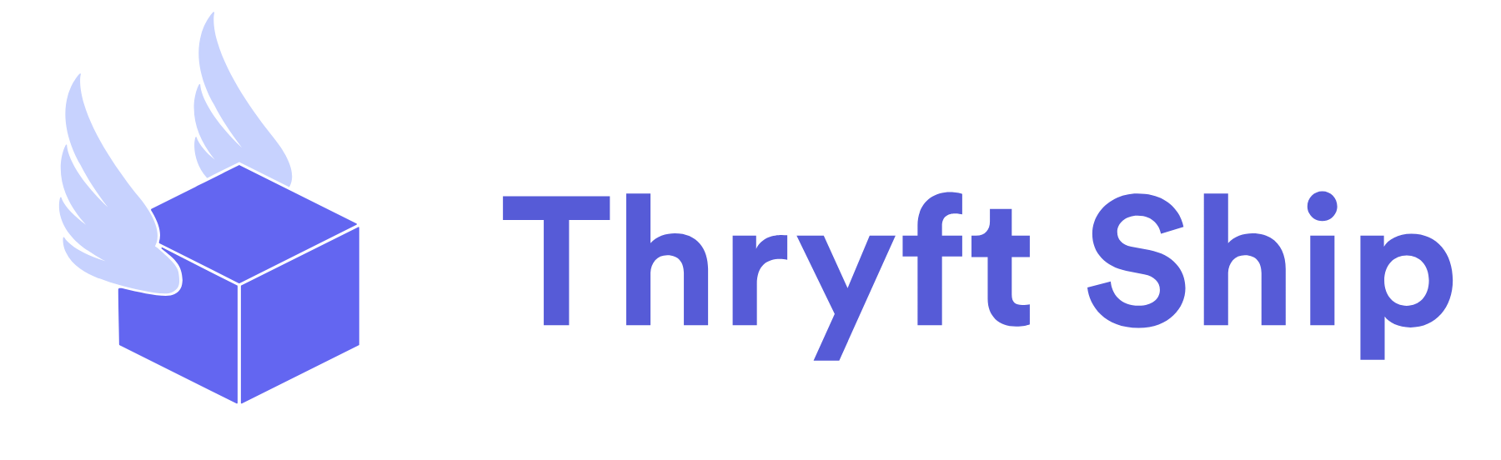
checkbox input "true"
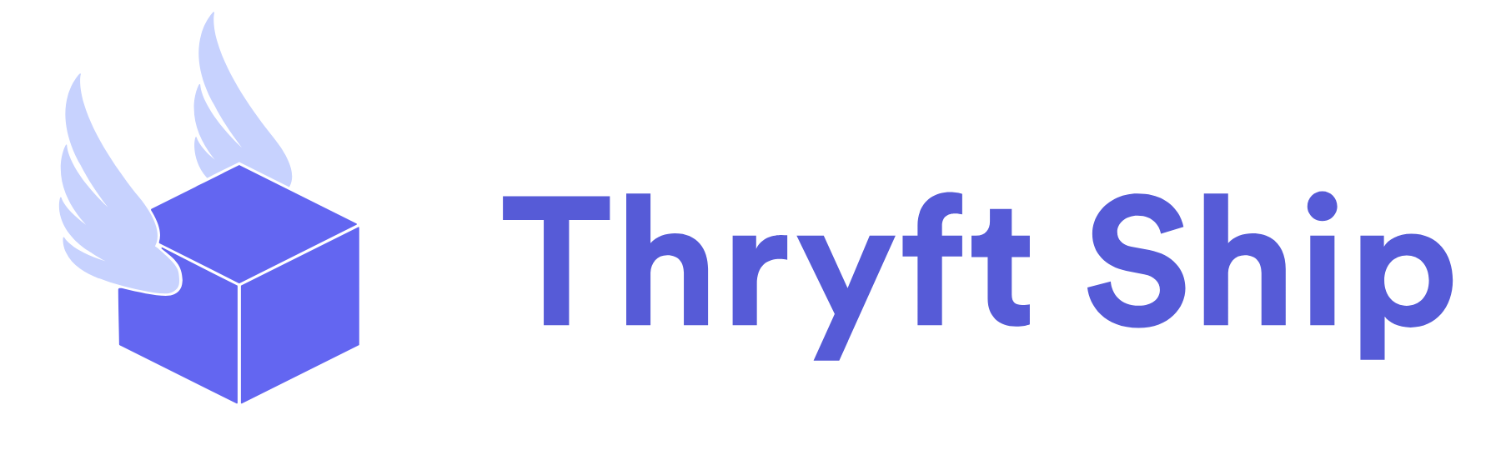
scroll to position [1110, 0]
type input "1"
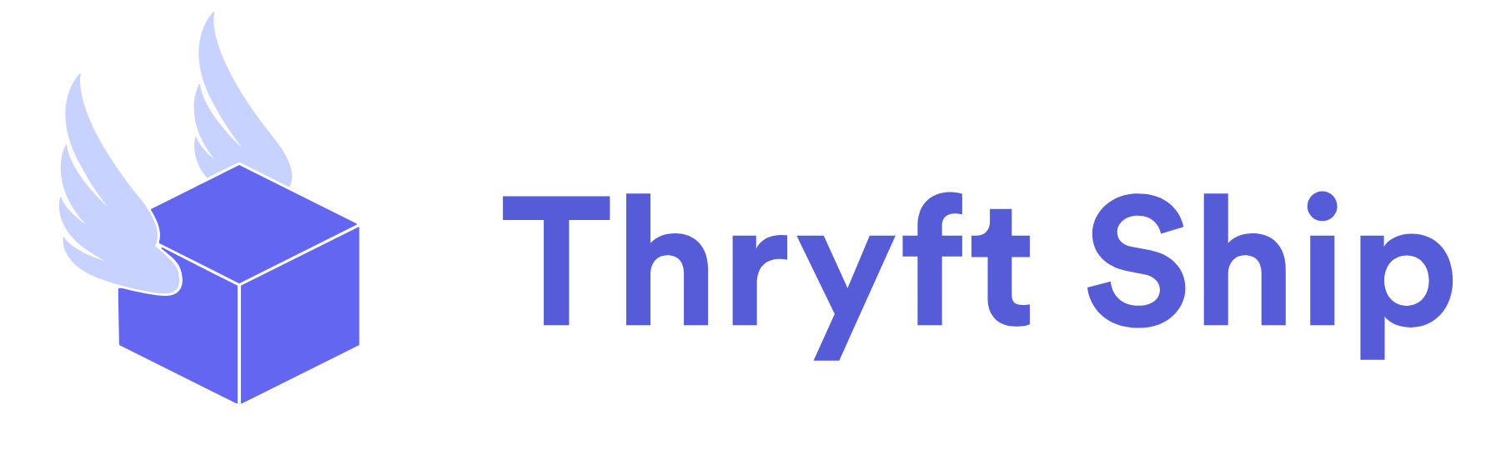
checkbox input "false"
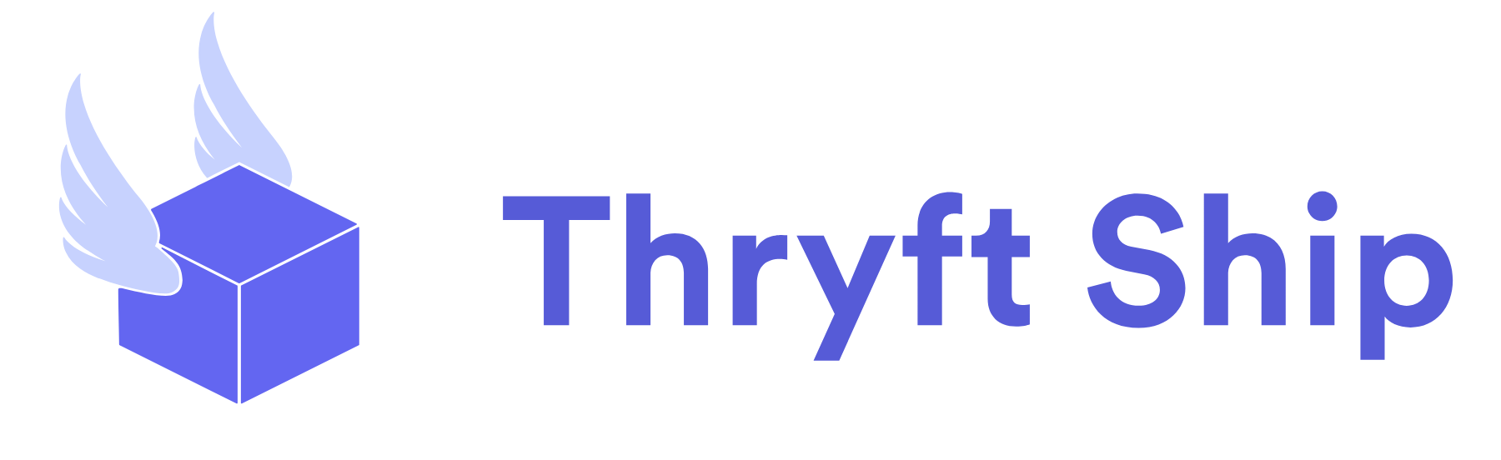
scroll to position [1297, 0]
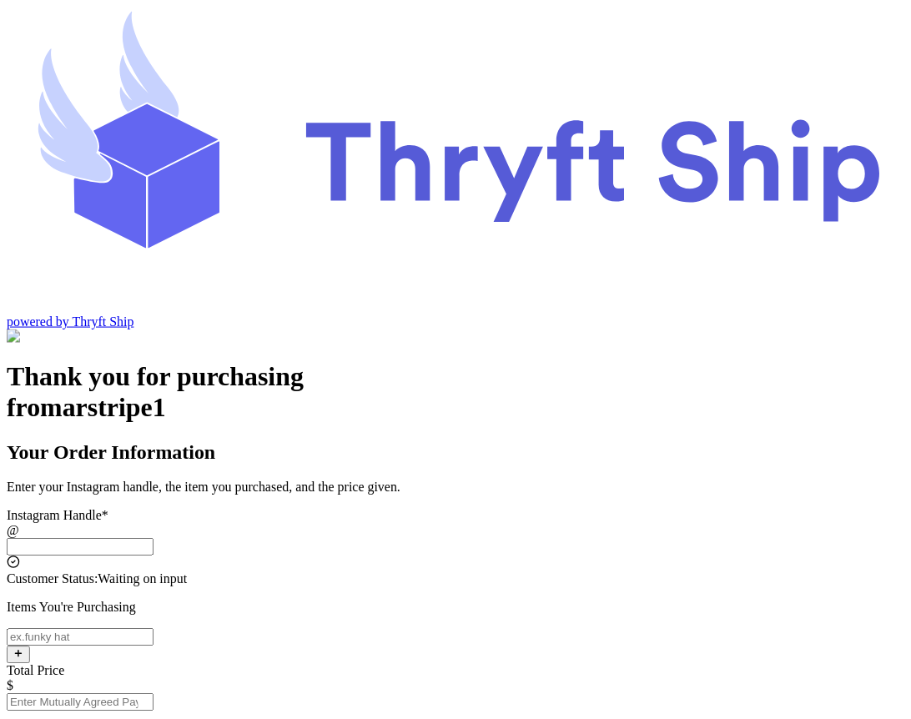
scroll to position [76, 0]
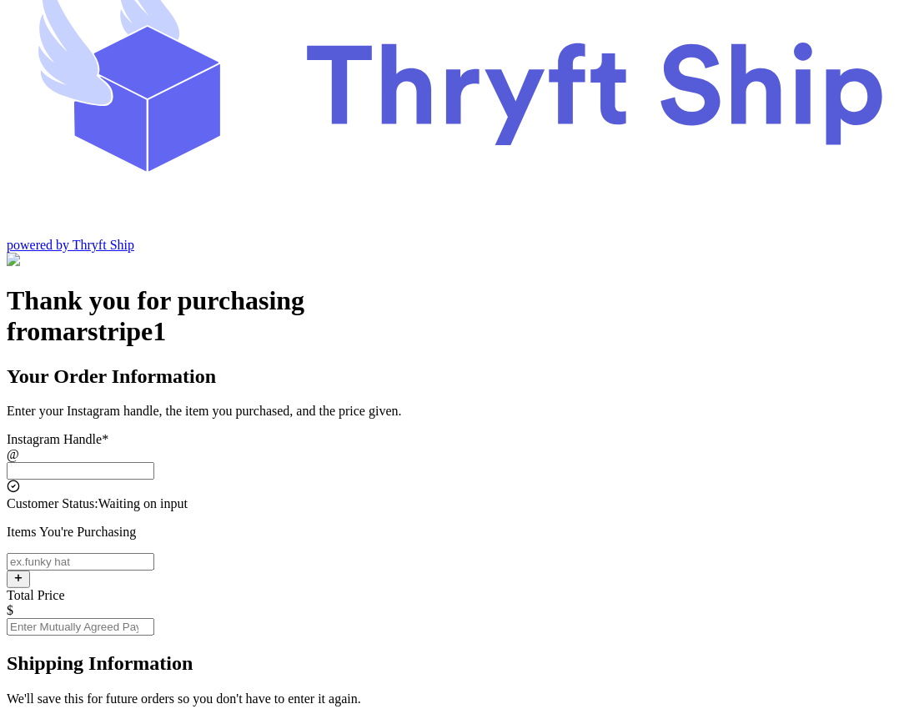
click at [154, 618] on input "Total Price" at bounding box center [81, 627] width 148 height 18
type input "10"
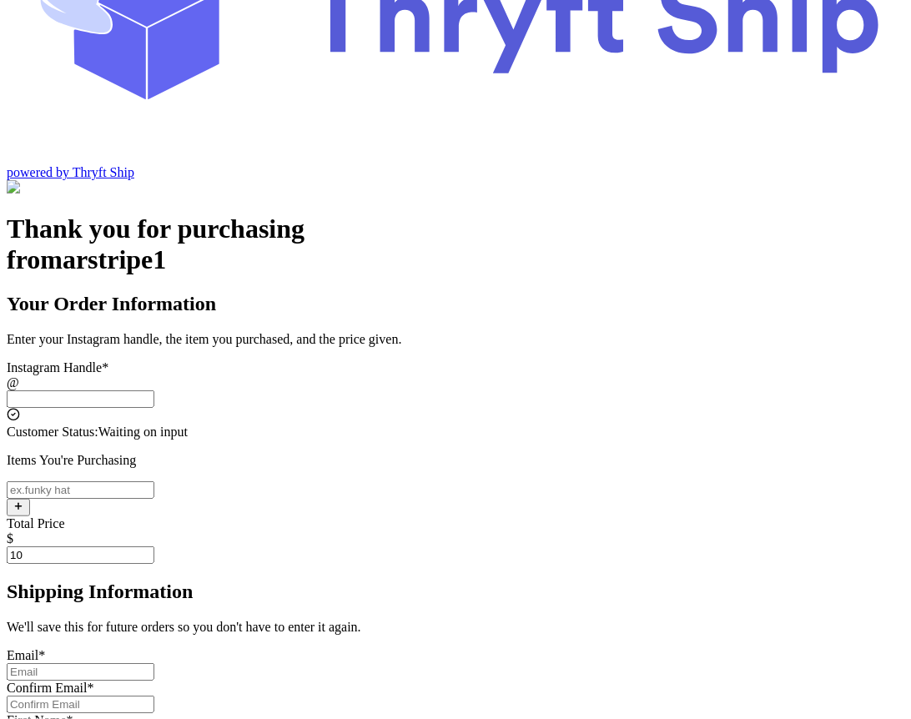
scroll to position [153, 0]
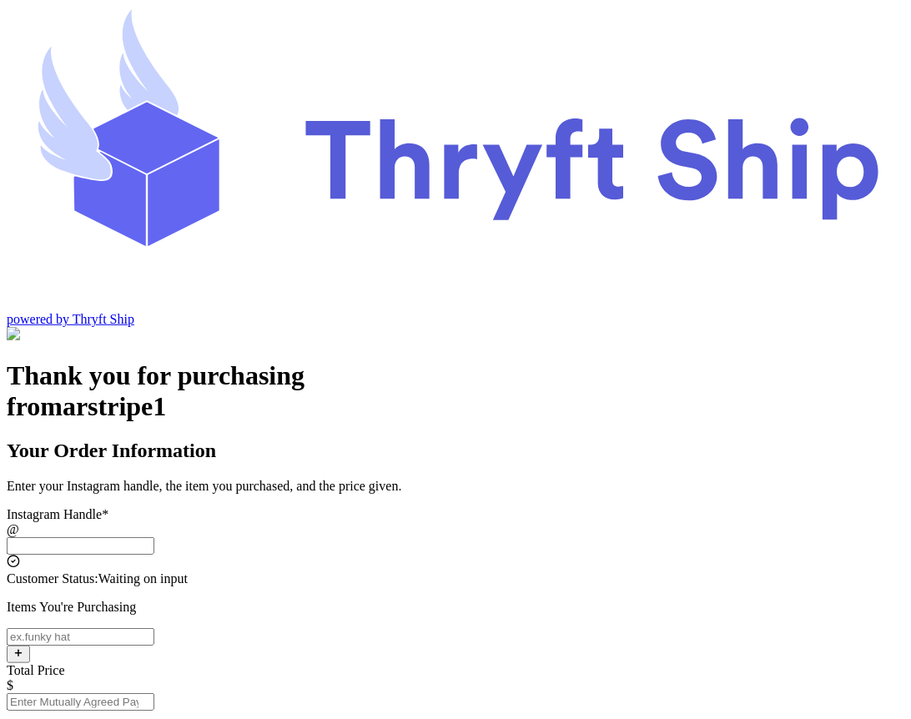
click at [154, 693] on input "Total Price" at bounding box center [81, 702] width 148 height 18
type input "10"
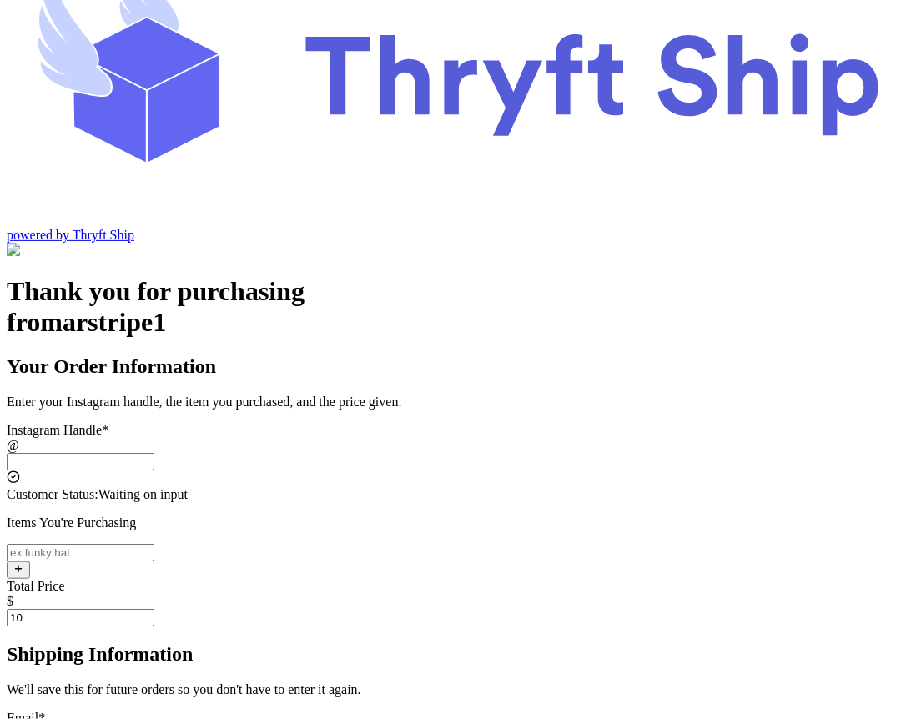
scroll to position [153, 0]
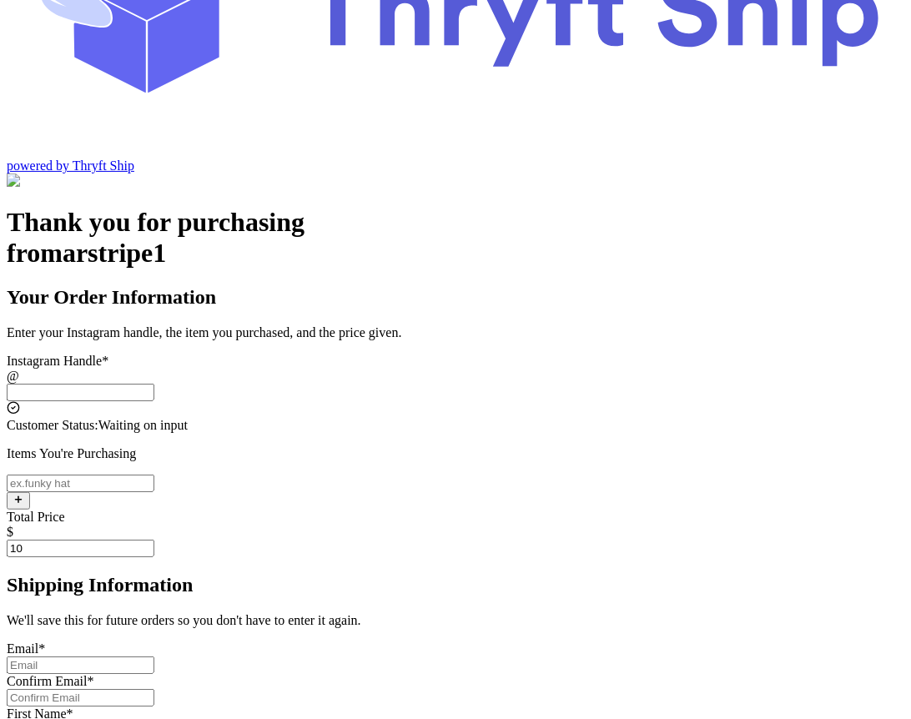
click at [154, 475] on input "Instagram Handle *" at bounding box center [81, 484] width 148 height 18
type input "item 1"
click at [154, 384] on input "Instagram Handle *" at bounding box center [81, 393] width 148 height 18
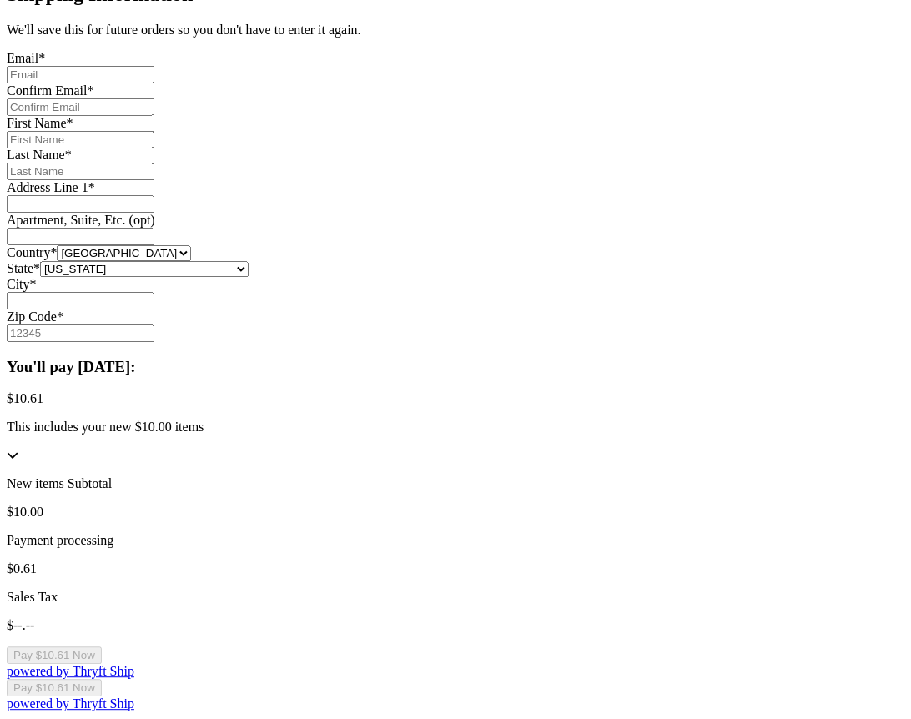
scroll to position [943, 0]
type input "arstripe"
